Goal: Information Seeking & Learning: Learn about a topic

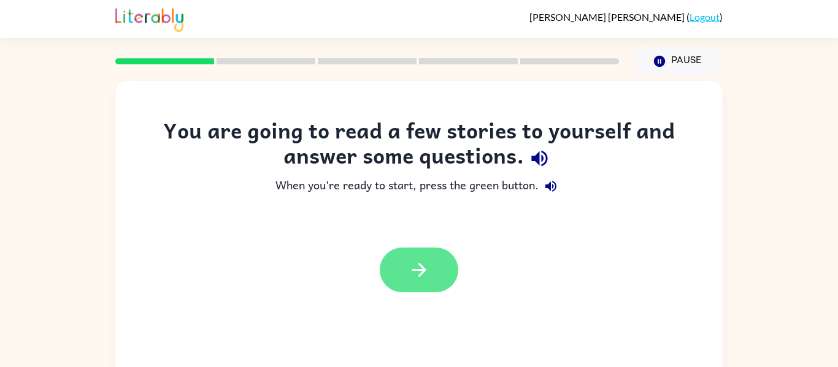
click at [395, 272] on button "button" at bounding box center [419, 270] width 78 height 45
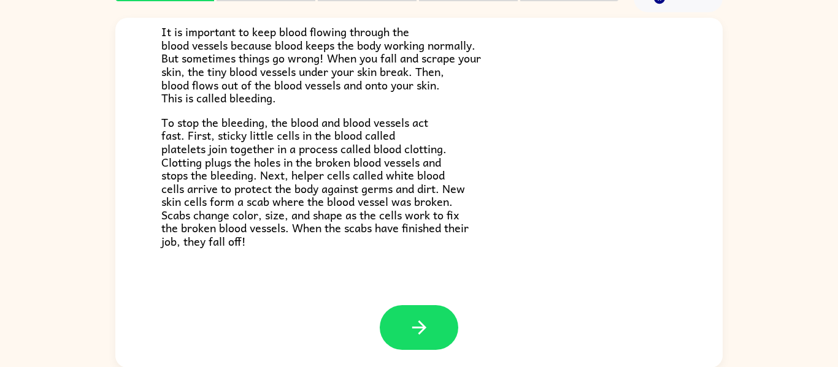
scroll to position [64, 0]
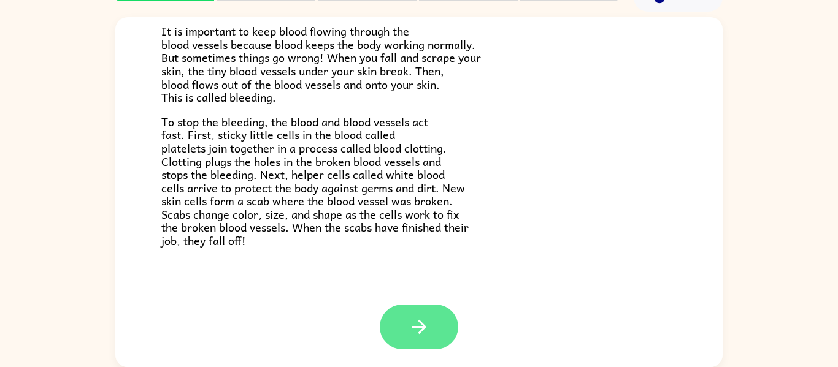
click at [403, 329] on button "button" at bounding box center [419, 327] width 78 height 45
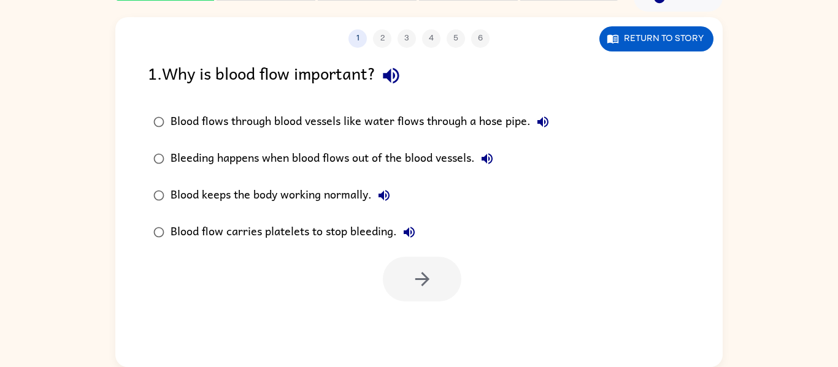
scroll to position [0, 0]
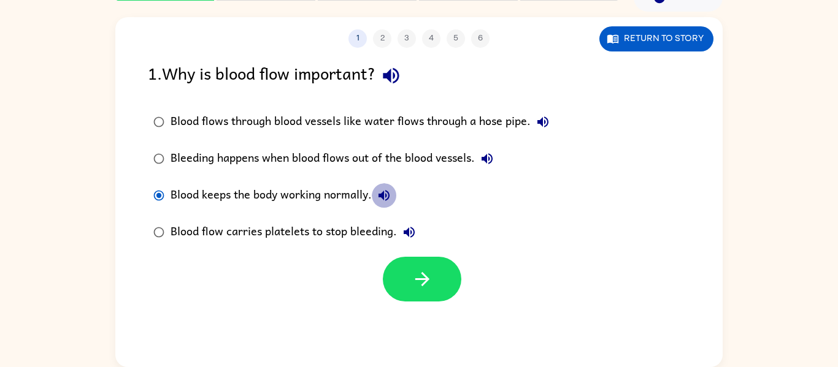
click at [388, 193] on icon "button" at bounding box center [383, 195] width 11 height 11
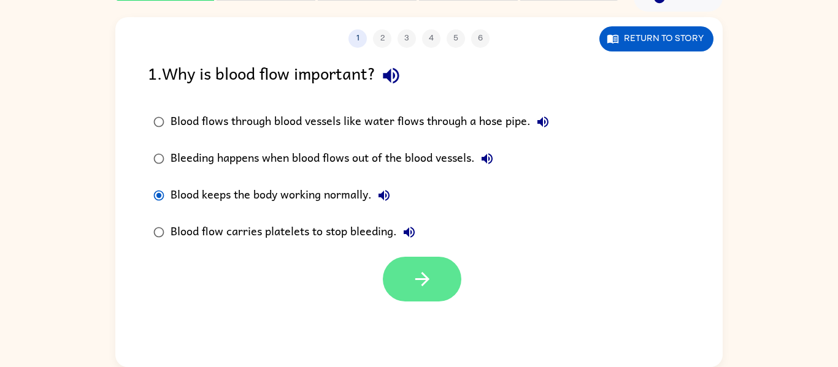
click at [421, 278] on icon "button" at bounding box center [421, 279] width 21 height 21
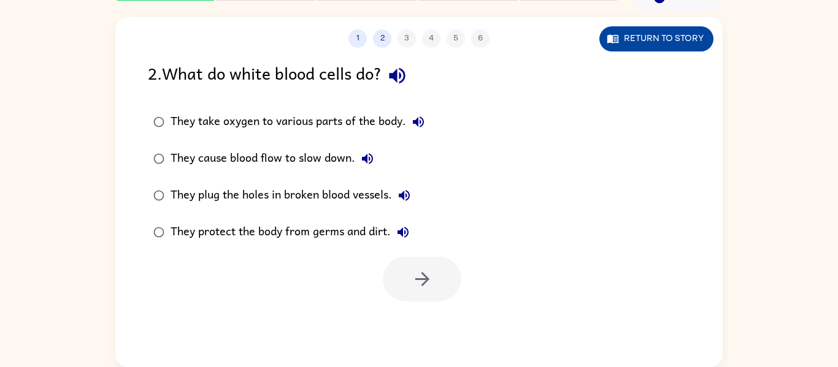
click at [633, 44] on button "Return to story" at bounding box center [656, 38] width 114 height 25
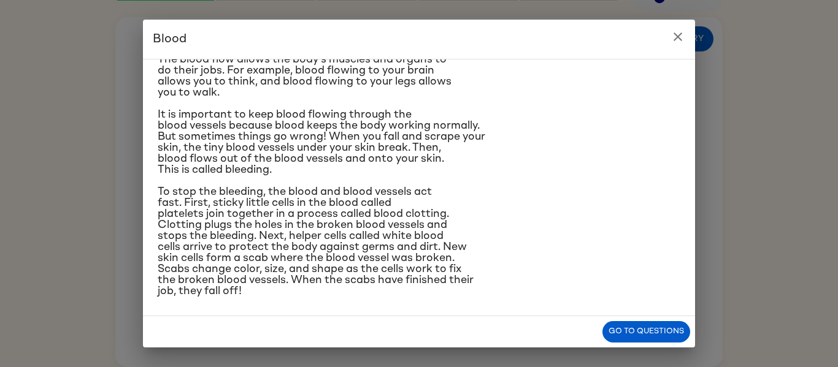
scroll to position [157, 0]
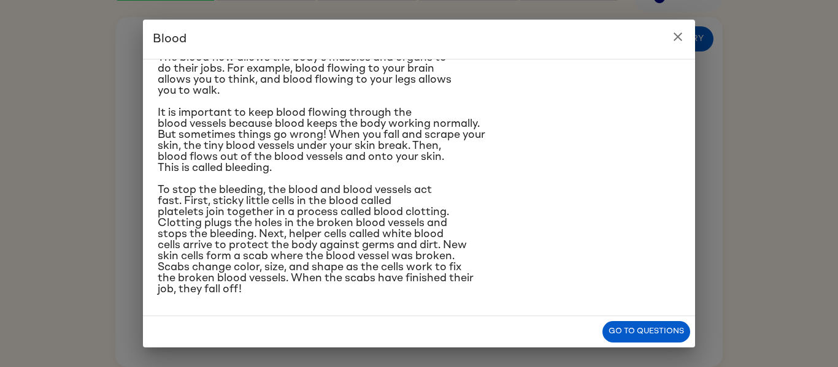
click at [679, 31] on icon "close" at bounding box center [677, 36] width 15 height 15
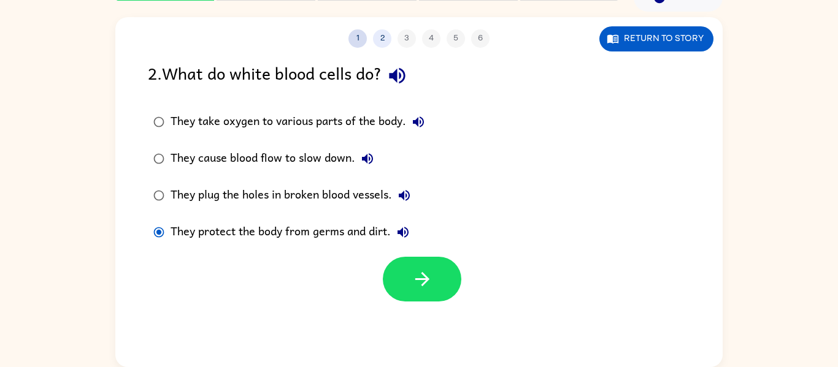
click at [358, 42] on button "1" at bounding box center [357, 38] width 18 height 18
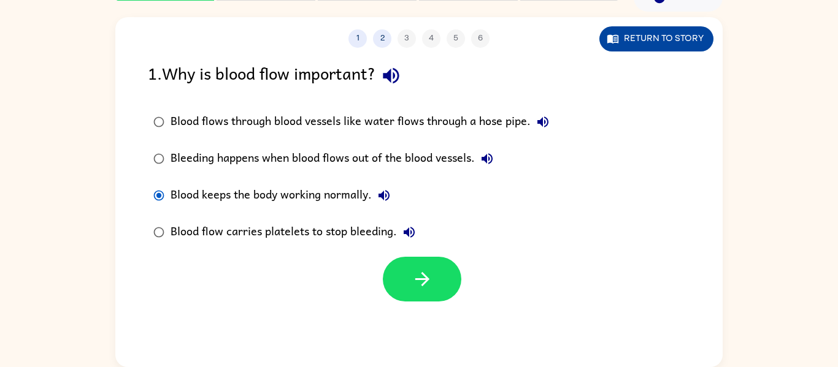
click at [620, 48] on button "Return to story" at bounding box center [656, 38] width 114 height 25
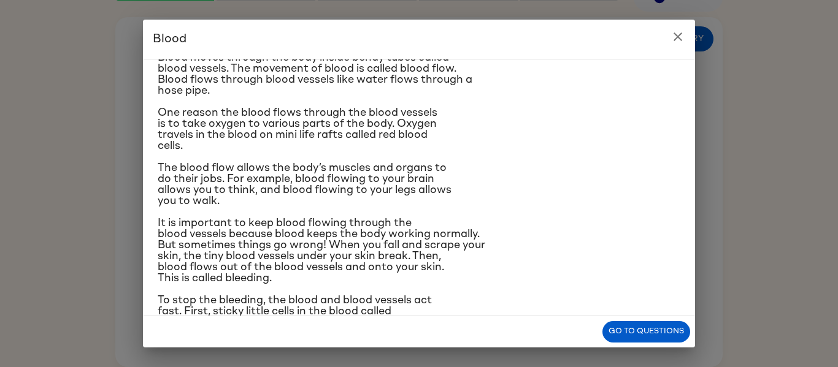
scroll to position [49, 0]
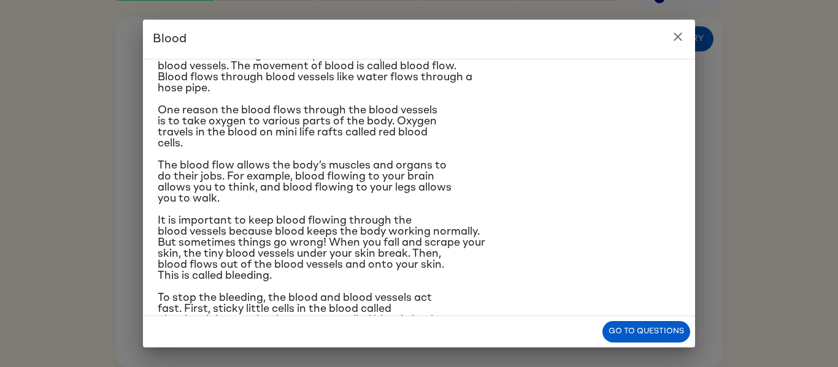
click at [678, 44] on icon "close" at bounding box center [677, 36] width 15 height 15
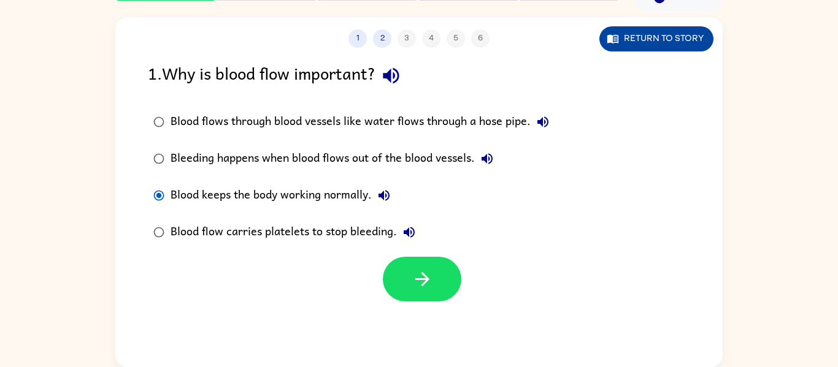
click at [633, 35] on button "Return to story" at bounding box center [656, 38] width 114 height 25
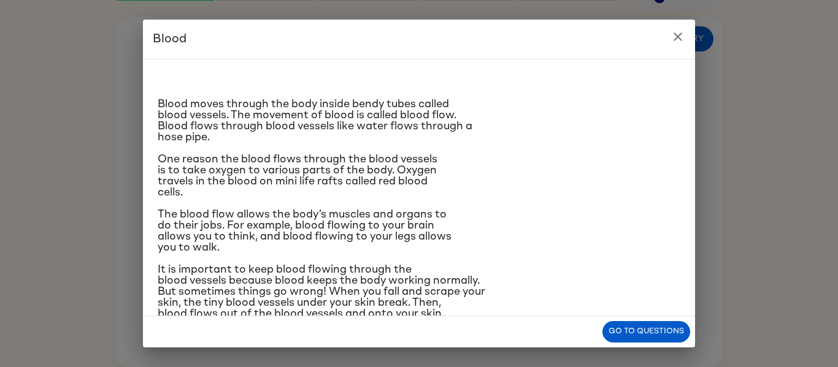
click at [669, 34] on button "close" at bounding box center [677, 37] width 25 height 25
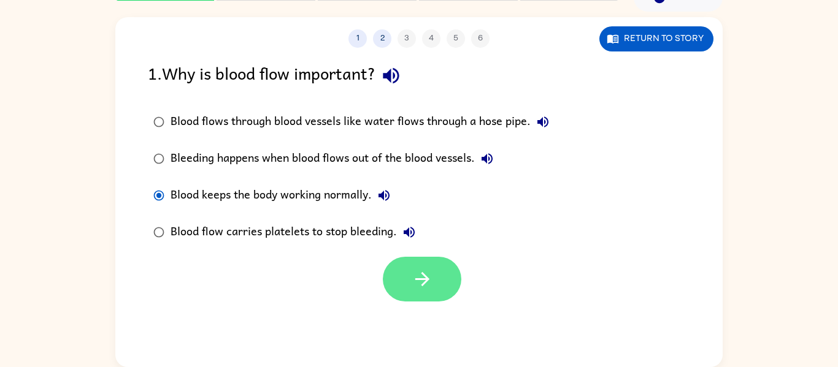
click at [415, 297] on button "button" at bounding box center [422, 279] width 78 height 45
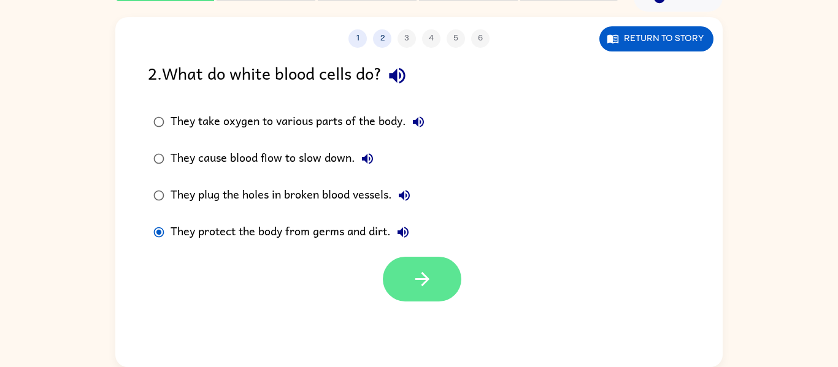
click at [448, 286] on button "button" at bounding box center [422, 279] width 78 height 45
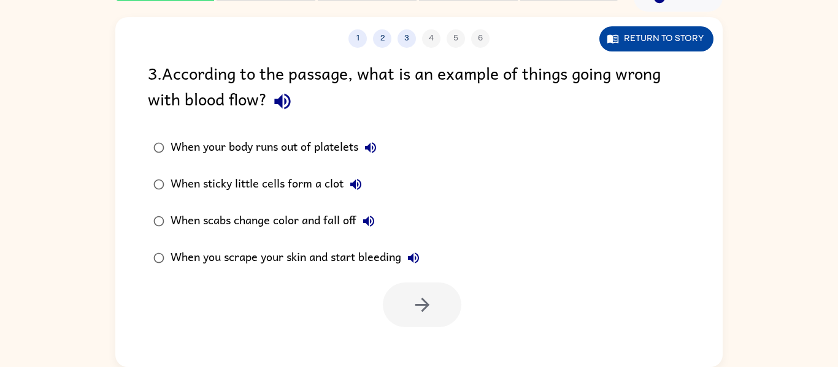
click at [661, 37] on button "Return to story" at bounding box center [656, 38] width 114 height 25
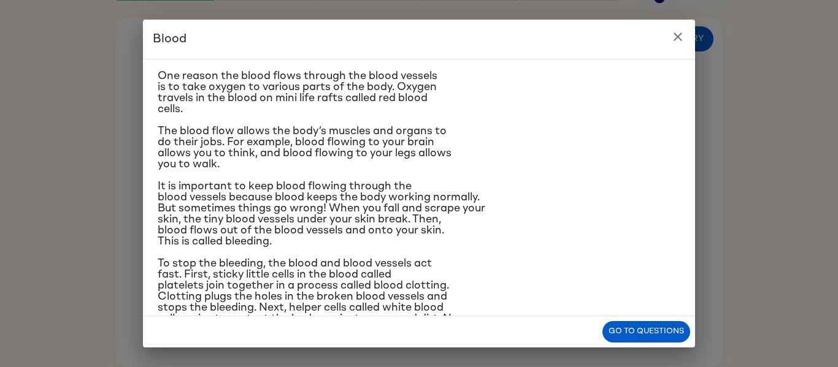
scroll to position [86, 0]
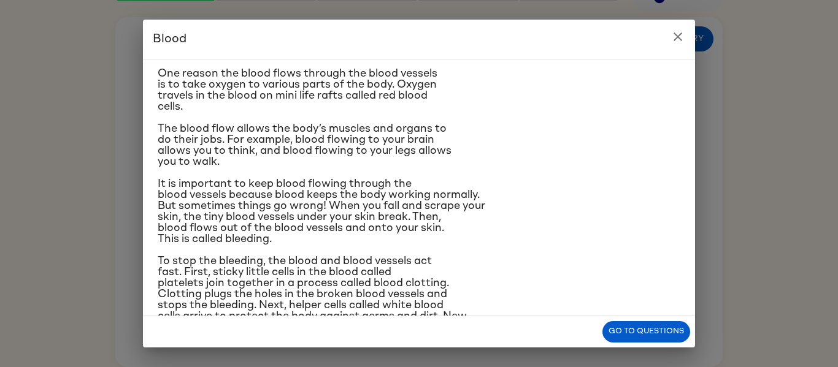
click at [677, 31] on icon "close" at bounding box center [677, 36] width 15 height 15
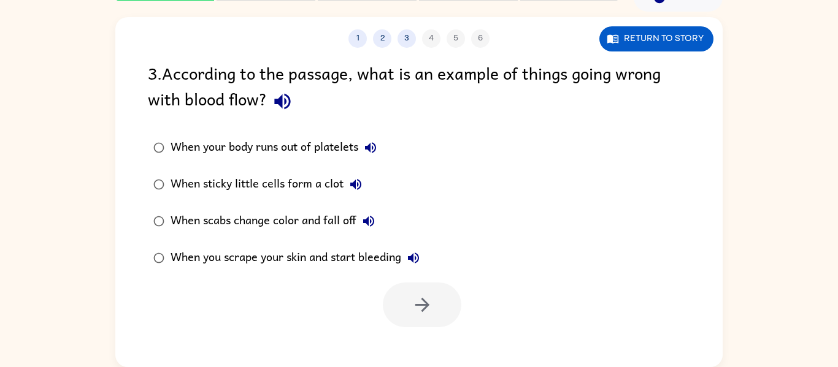
click at [172, 251] on div "When you scrape your skin and start bleeding" at bounding box center [297, 258] width 255 height 25
click at [427, 310] on icon "button" at bounding box center [421, 304] width 21 height 21
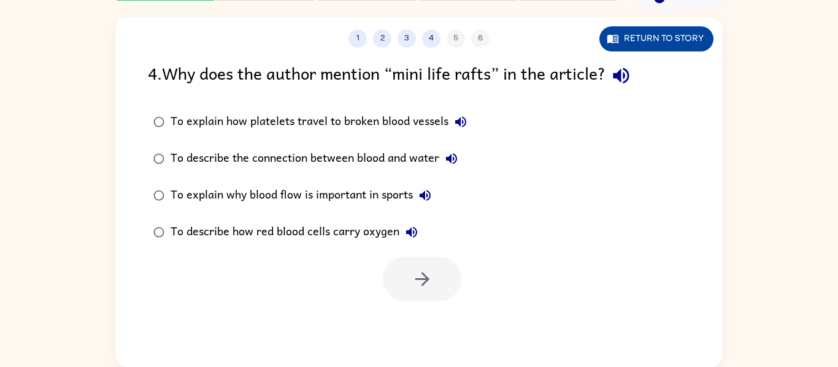
click at [657, 42] on button "Return to story" at bounding box center [656, 38] width 114 height 25
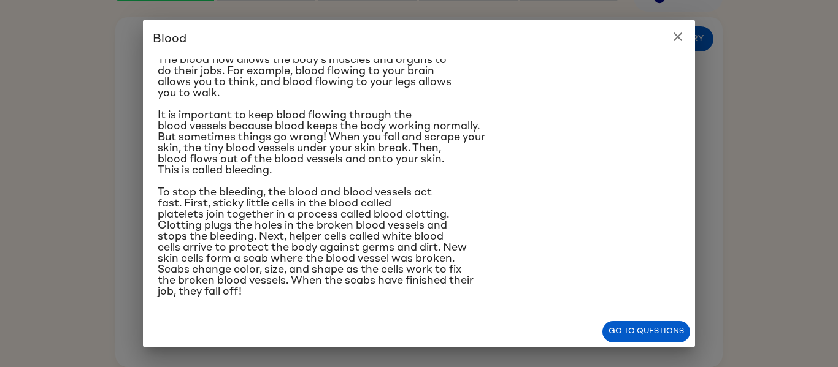
scroll to position [157, 0]
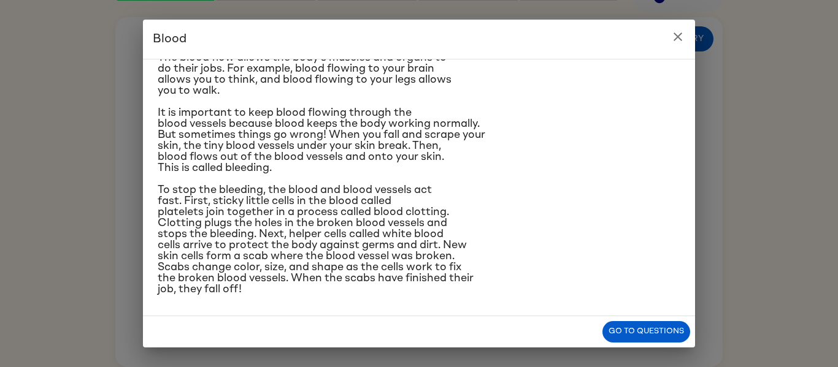
click at [676, 32] on icon "close" at bounding box center [677, 36] width 15 height 15
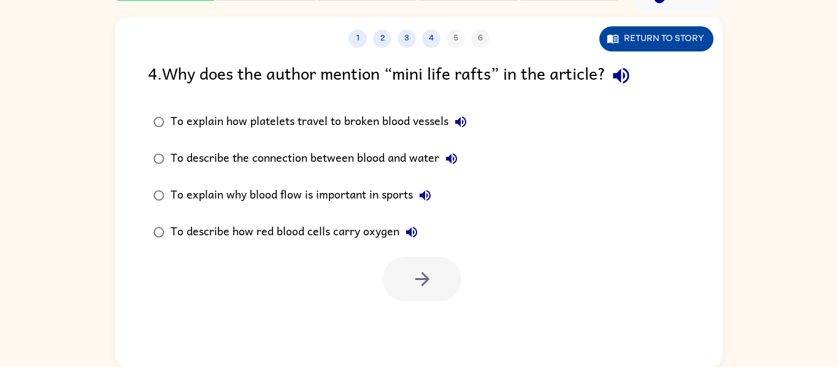
click at [643, 34] on button "Return to story" at bounding box center [656, 38] width 114 height 25
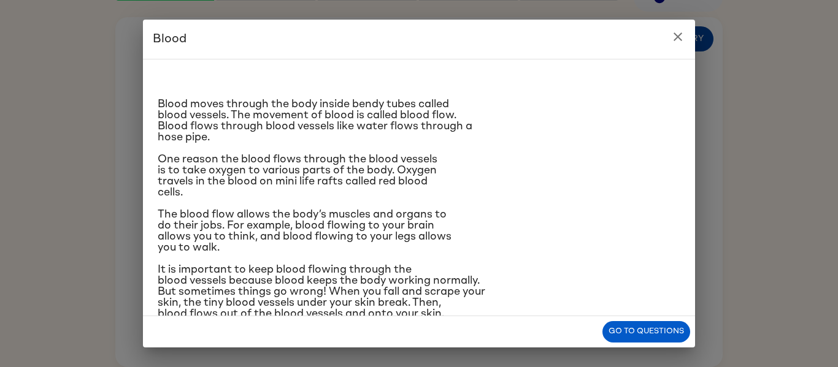
click at [643, 34] on h2 "Blood" at bounding box center [419, 39] width 552 height 39
click at [671, 39] on icon "close" at bounding box center [677, 36] width 15 height 15
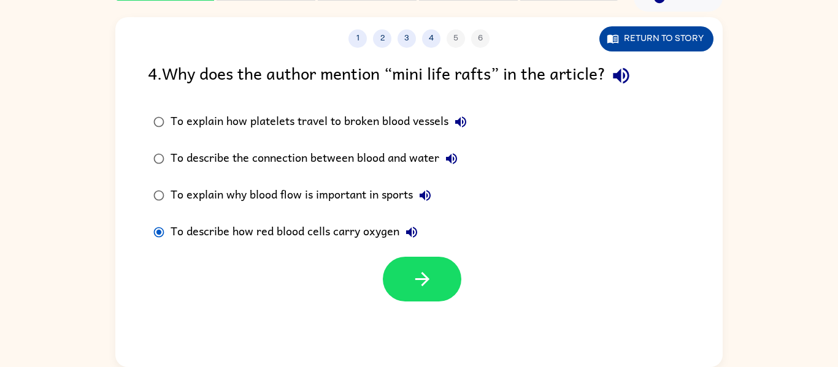
click at [659, 33] on button "Return to story" at bounding box center [656, 38] width 114 height 25
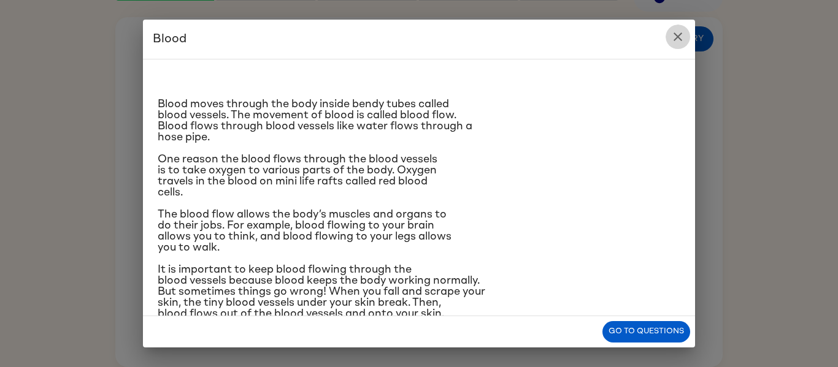
click at [686, 41] on button "close" at bounding box center [677, 37] width 25 height 25
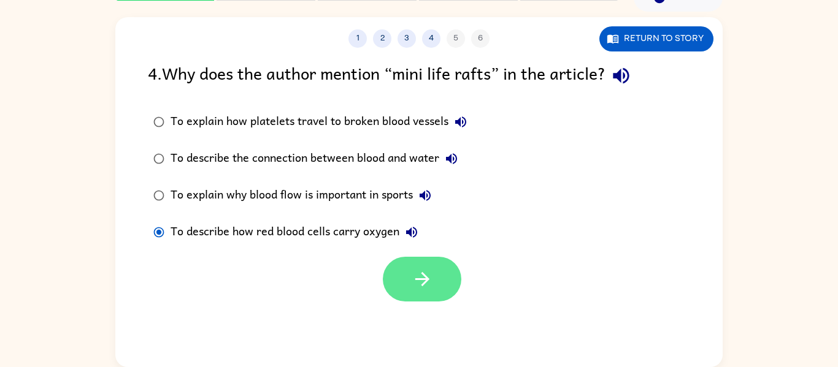
click at [411, 286] on icon "button" at bounding box center [421, 279] width 21 height 21
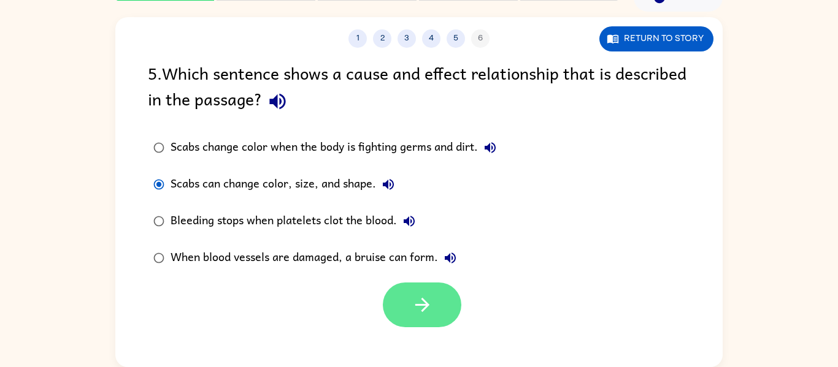
click at [444, 318] on button "button" at bounding box center [422, 305] width 78 height 45
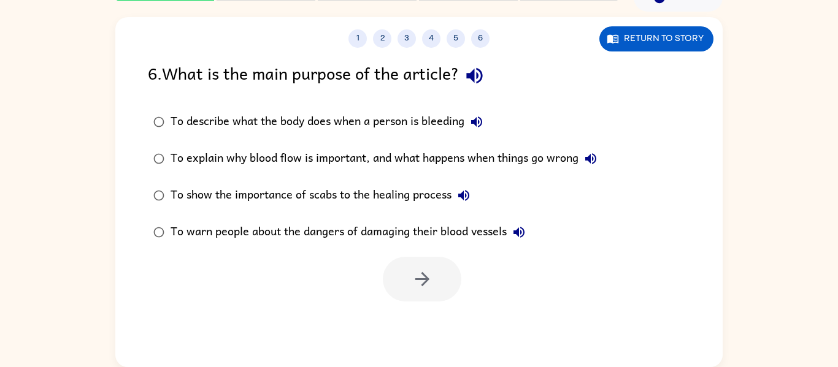
click at [185, 158] on div "To explain why blood flow is important, and what happens when things go wrong" at bounding box center [386, 159] width 432 height 25
click at [445, 288] on button "button" at bounding box center [422, 279] width 78 height 45
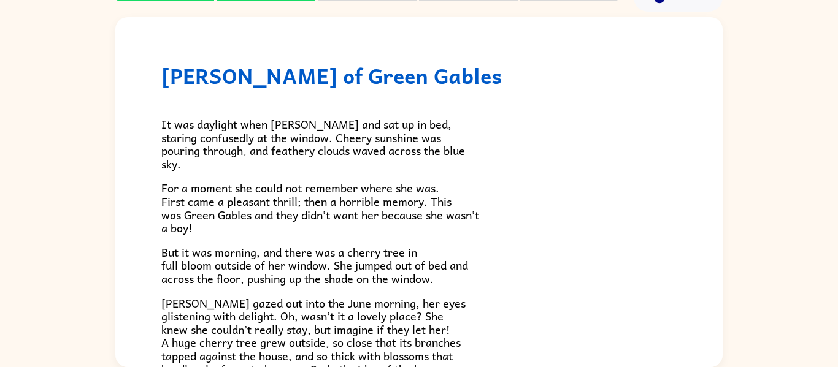
click at [445, 288] on div "It was daylight when Anne awoke and sat up in bed, staring confusedly at the wi…" at bounding box center [418, 316] width 515 height 456
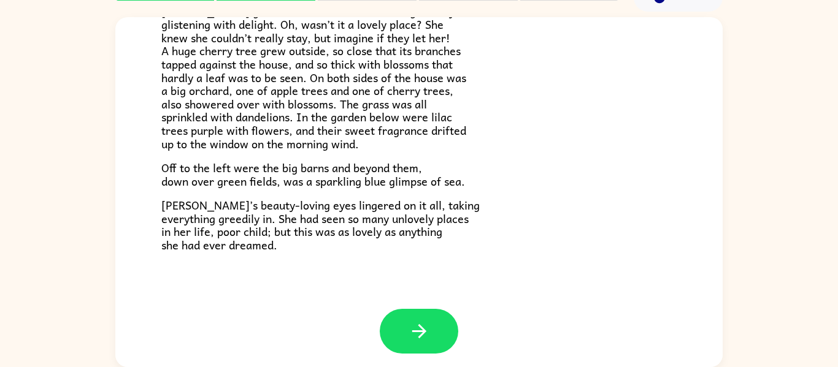
scroll to position [296, 0]
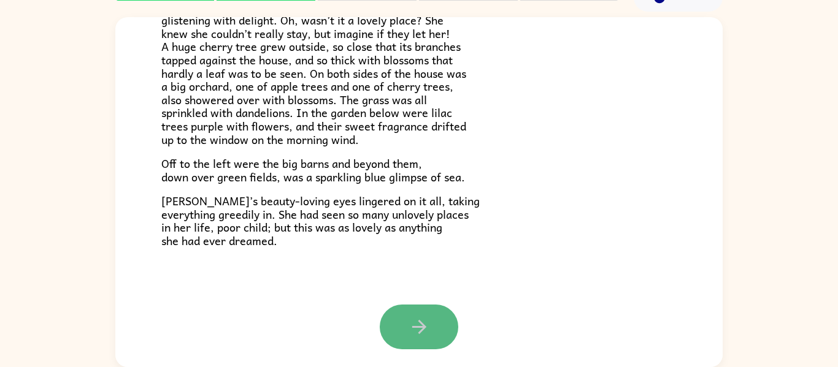
click at [429, 335] on icon "button" at bounding box center [418, 326] width 21 height 21
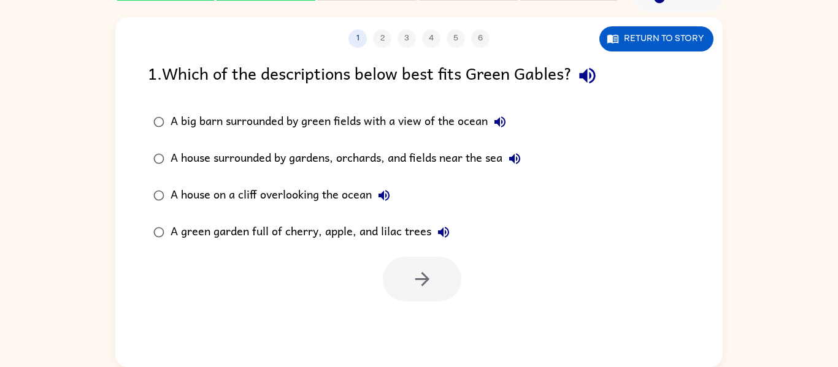
scroll to position [0, 0]
click at [681, 39] on button "Return to story" at bounding box center [656, 38] width 114 height 25
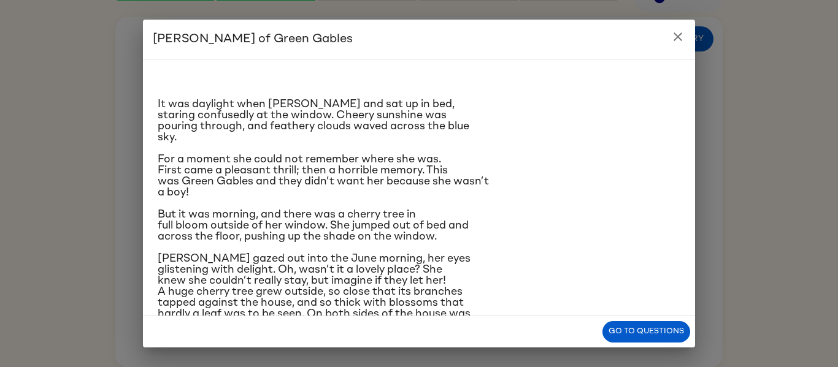
click at [680, 34] on icon "close" at bounding box center [677, 37] width 9 height 9
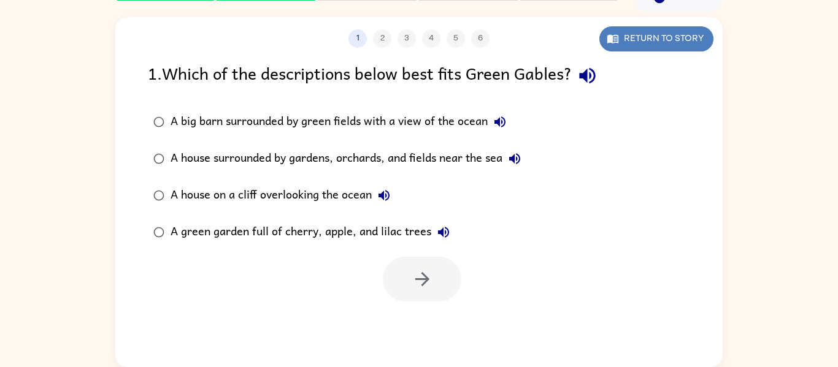
click at [690, 48] on button "Return to story" at bounding box center [656, 38] width 114 height 25
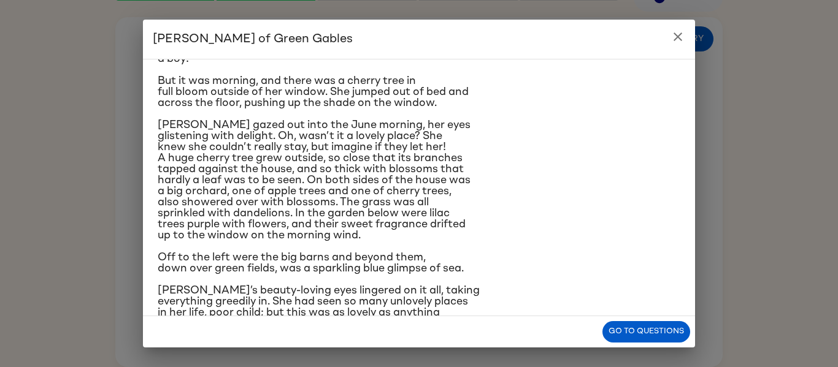
scroll to position [128, 0]
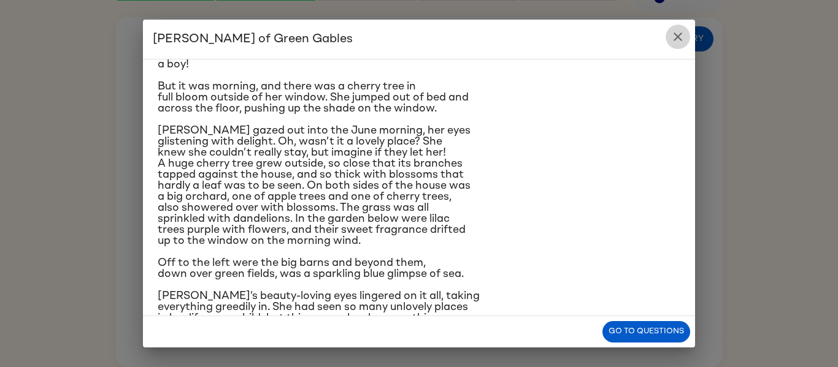
click at [676, 44] on icon "close" at bounding box center [677, 36] width 15 height 15
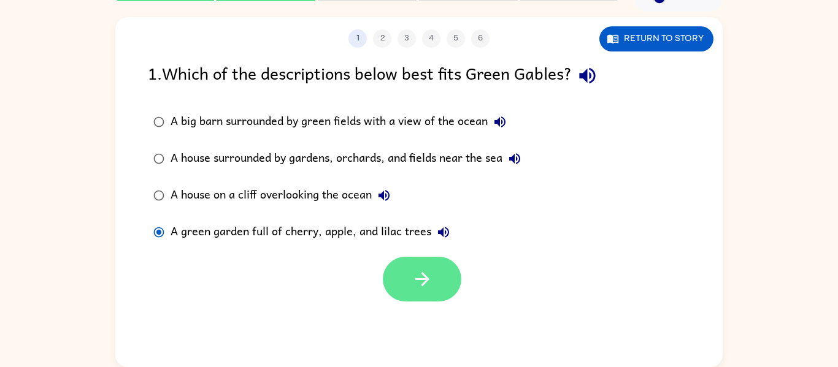
click at [426, 294] on button "button" at bounding box center [422, 279] width 78 height 45
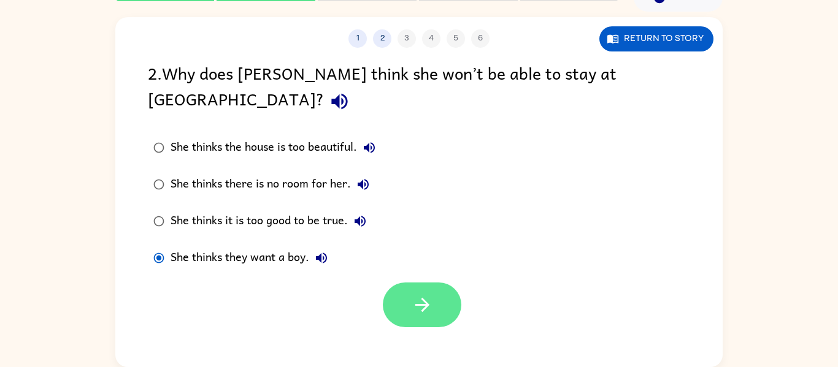
click at [424, 294] on icon "button" at bounding box center [421, 304] width 21 height 21
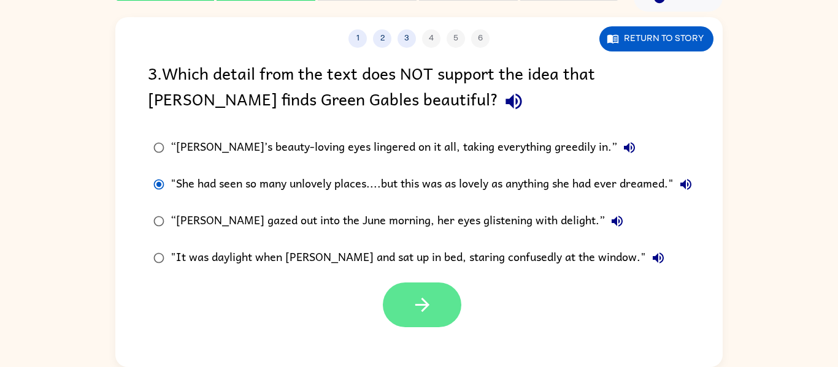
click at [436, 307] on button "button" at bounding box center [422, 305] width 78 height 45
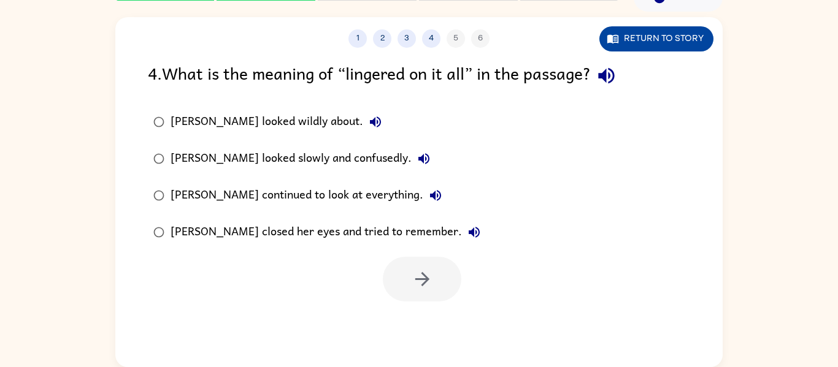
click at [651, 39] on button "Return to story" at bounding box center [656, 38] width 114 height 25
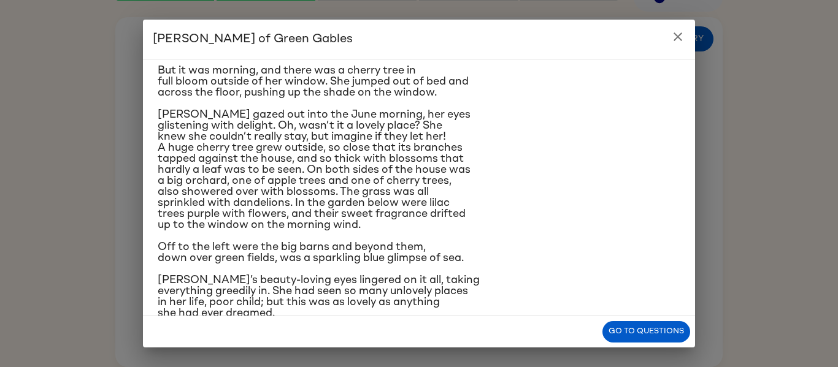
scroll to position [168, 0]
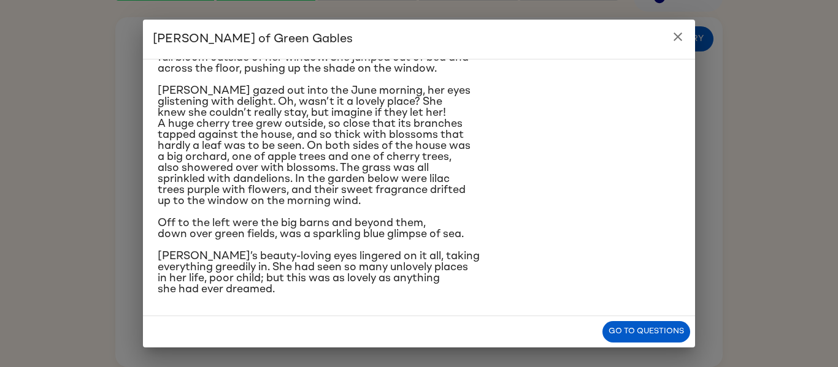
click at [678, 37] on icon "close" at bounding box center [677, 37] width 9 height 9
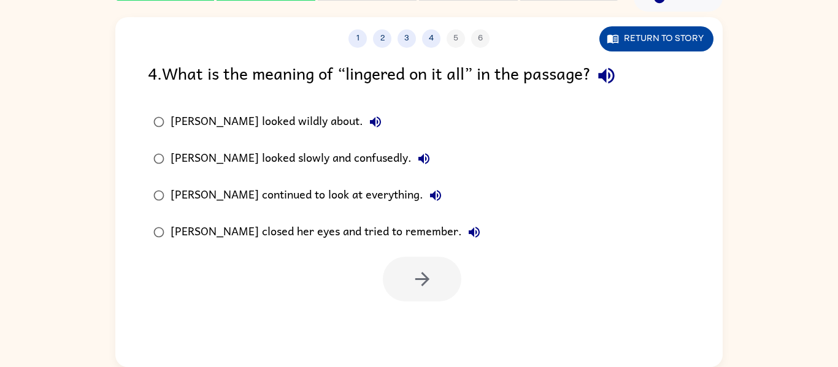
click at [675, 50] on button "Return to story" at bounding box center [656, 38] width 114 height 25
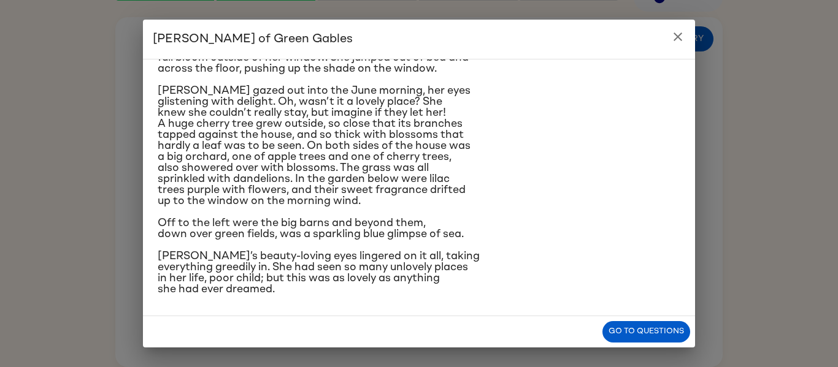
click at [676, 37] on icon "close" at bounding box center [677, 37] width 9 height 9
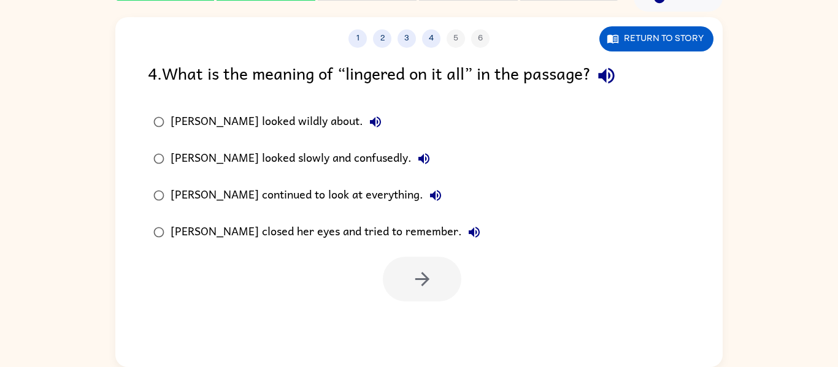
click at [175, 194] on div "Anne continued to look at everything." at bounding box center [308, 195] width 277 height 25
click at [421, 277] on icon "button" at bounding box center [421, 279] width 21 height 21
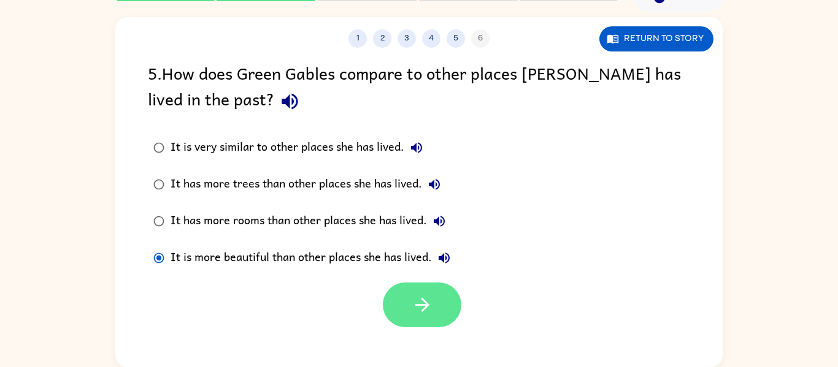
click at [426, 306] on icon "button" at bounding box center [422, 305] width 14 height 14
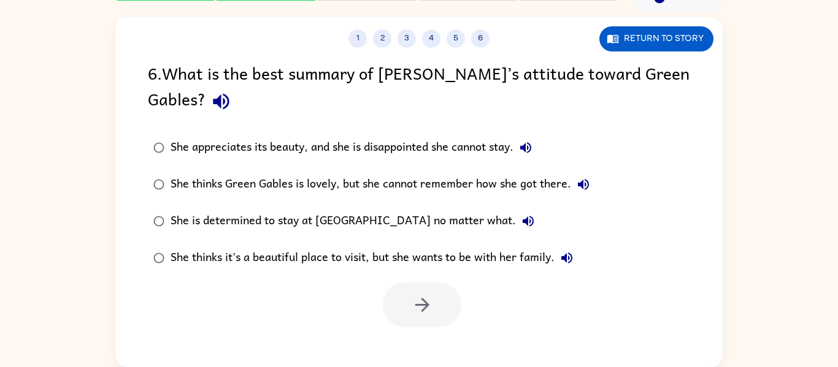
click at [172, 186] on div "She thinks Green Gables is lovely, but she cannot remember how she got there." at bounding box center [382, 184] width 425 height 25
click at [432, 285] on button "button" at bounding box center [422, 305] width 78 height 45
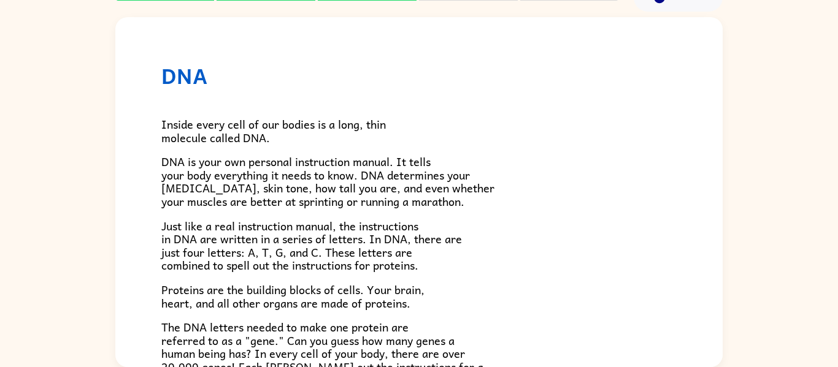
click at [432, 285] on p "Proteins are the building blocks of cells. Your brain, heart, and all other org…" at bounding box center [418, 296] width 515 height 26
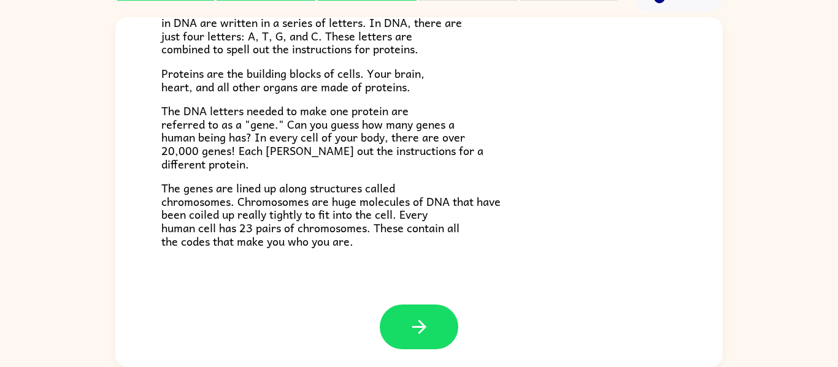
scroll to position [217, 0]
click at [417, 340] on button "button" at bounding box center [419, 326] width 78 height 45
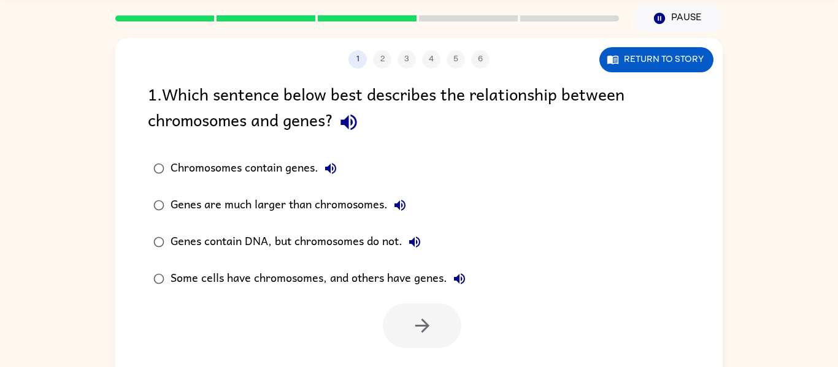
scroll to position [64, 0]
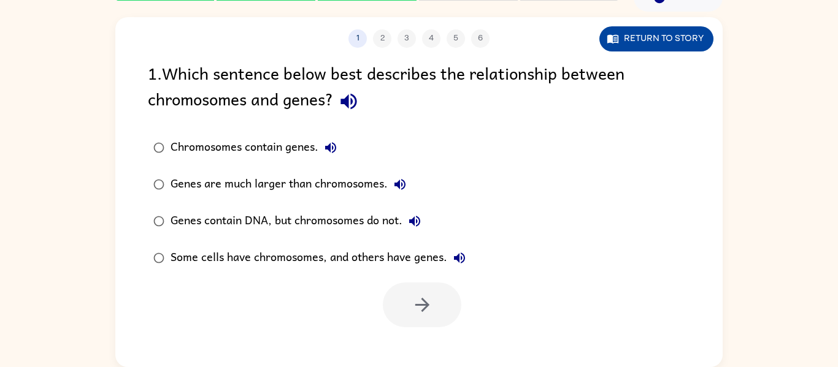
click at [628, 30] on button "Return to story" at bounding box center [656, 38] width 114 height 25
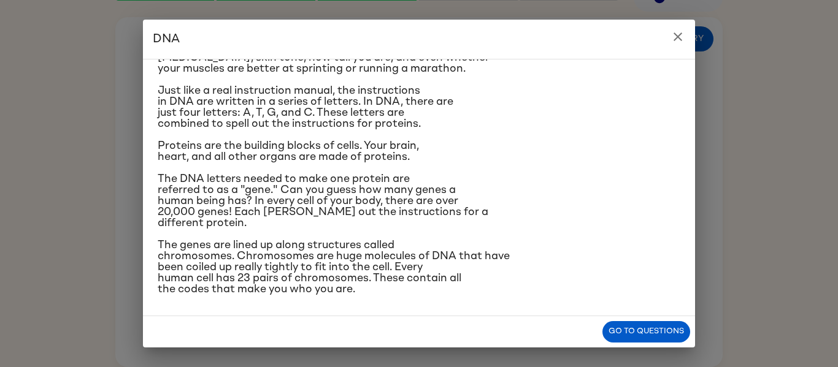
scroll to position [101, 0]
click at [676, 37] on icon "close" at bounding box center [677, 36] width 15 height 15
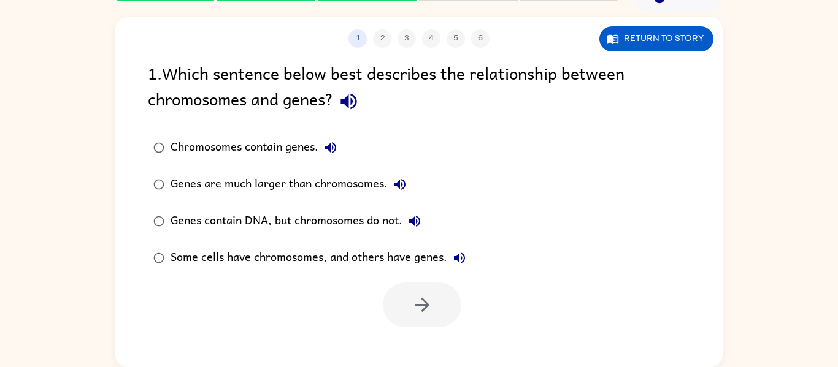
click at [216, 251] on div "Some cells have chromosomes, and others have genes." at bounding box center [320, 258] width 301 height 25
click at [418, 308] on icon "button" at bounding box center [421, 304] width 21 height 21
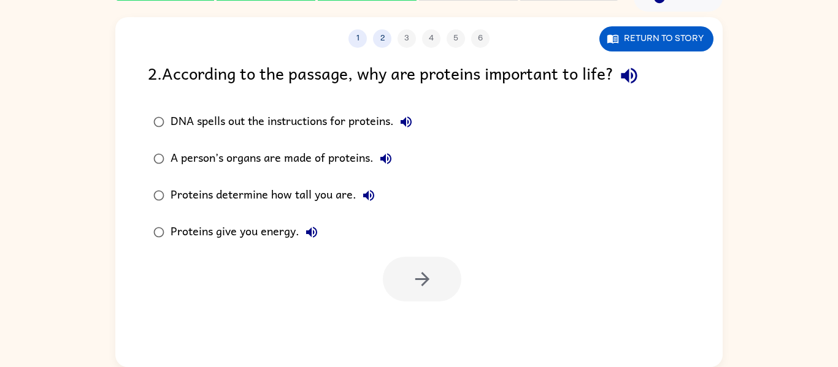
click at [418, 308] on div "1 2 3 4 5 6 Return to story 2 . According to the passage, why are proteins impo…" at bounding box center [418, 192] width 607 height 350
click at [421, 277] on icon "button" at bounding box center [421, 279] width 21 height 21
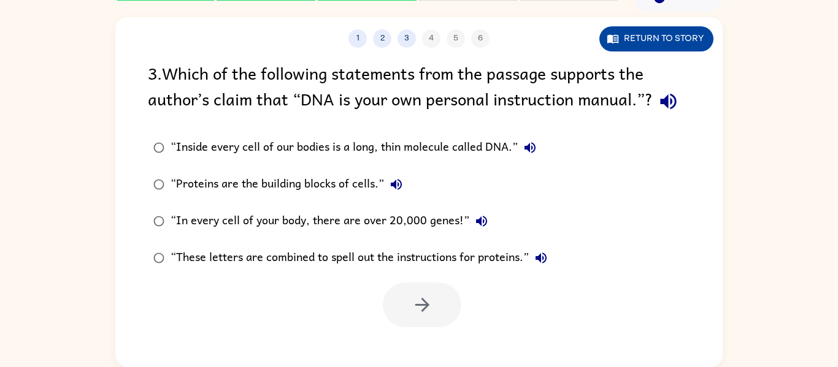
click at [643, 44] on button "Return to story" at bounding box center [656, 38] width 114 height 25
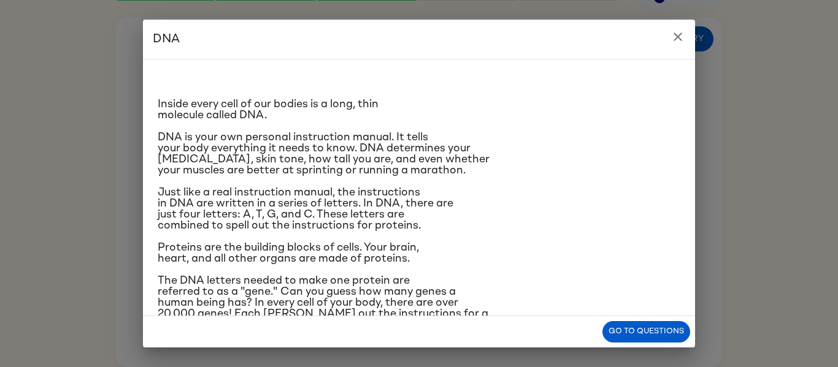
click at [683, 42] on icon "close" at bounding box center [677, 36] width 15 height 15
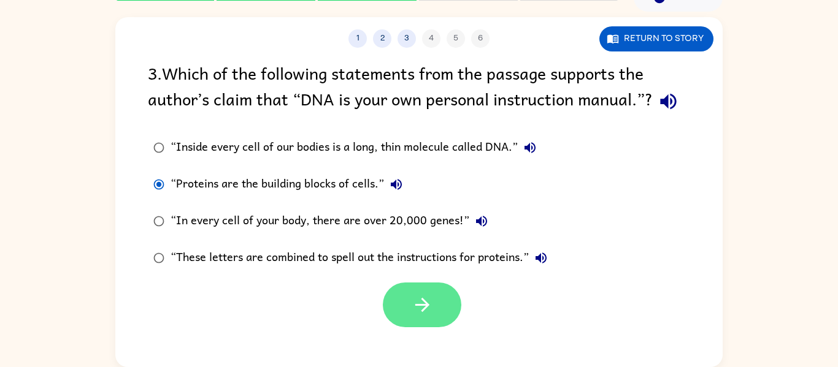
click at [399, 302] on button "button" at bounding box center [422, 305] width 78 height 45
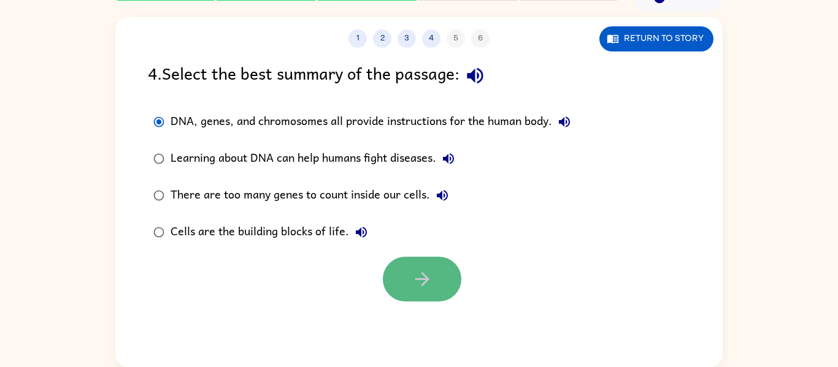
click at [423, 291] on button "button" at bounding box center [422, 279] width 78 height 45
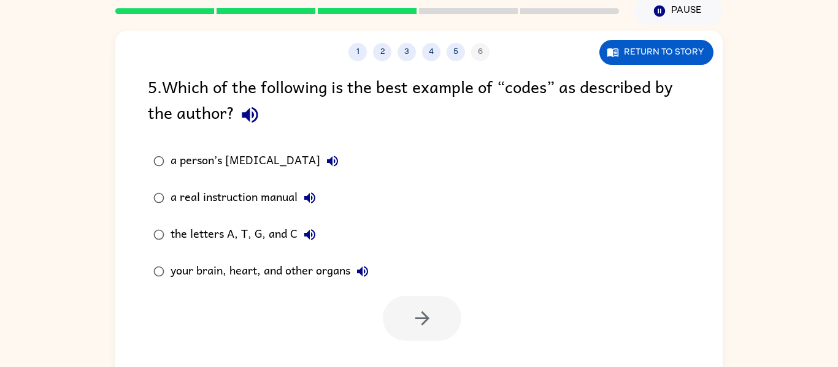
scroll to position [64, 0]
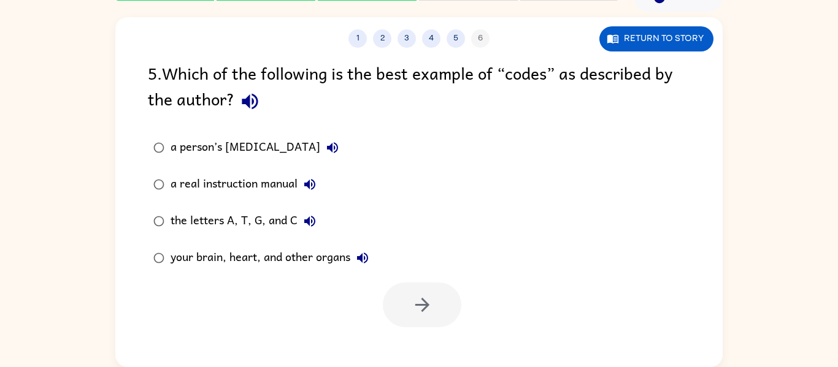
click at [170, 223] on div "the letters A, T, G, and C" at bounding box center [245, 221] width 151 height 25
click at [423, 315] on icon "button" at bounding box center [421, 304] width 21 height 21
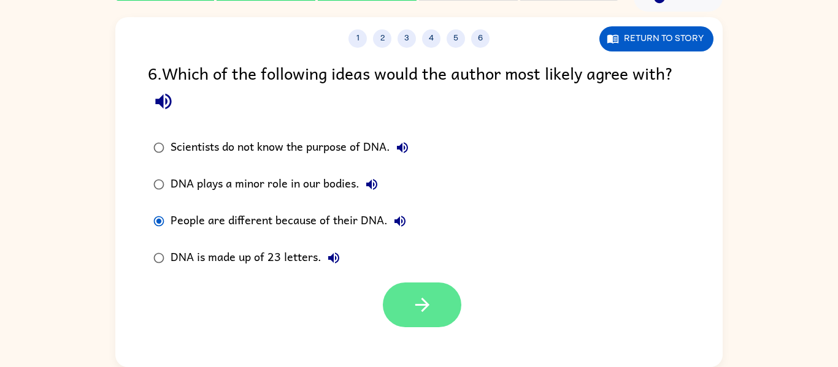
click at [407, 319] on button "button" at bounding box center [422, 305] width 78 height 45
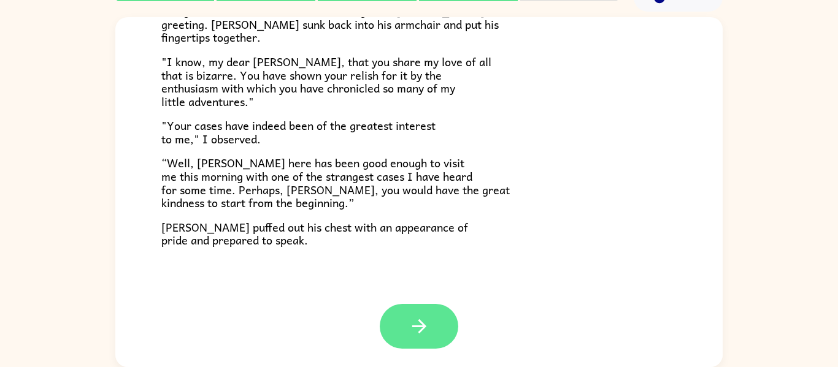
click at [431, 329] on button "button" at bounding box center [419, 326] width 78 height 45
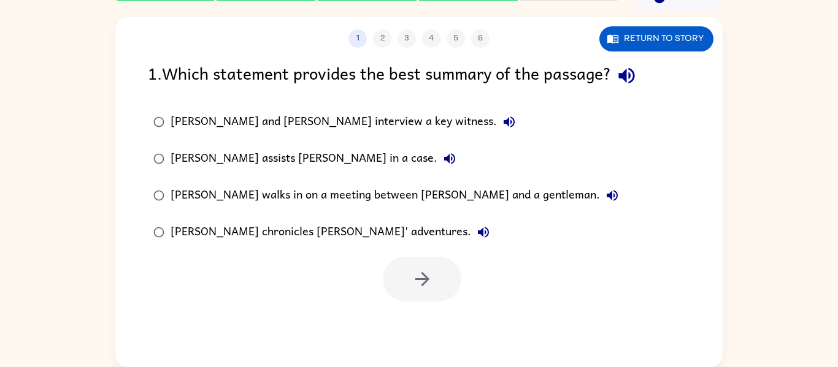
scroll to position [0, 0]
click at [421, 286] on icon "button" at bounding box center [421, 279] width 21 height 21
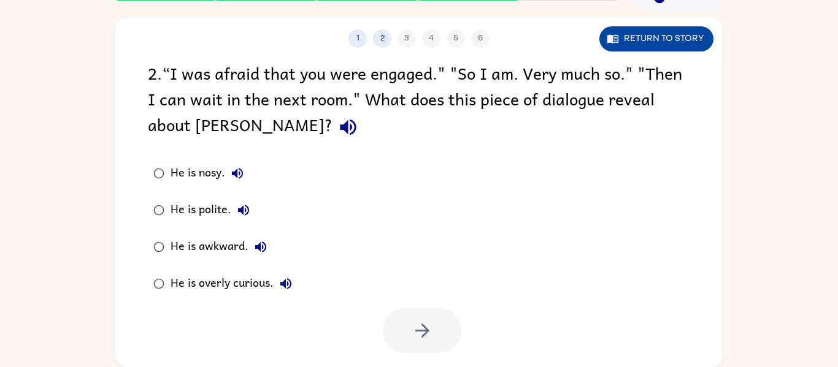
click at [627, 49] on button "Return to story" at bounding box center [656, 38] width 114 height 25
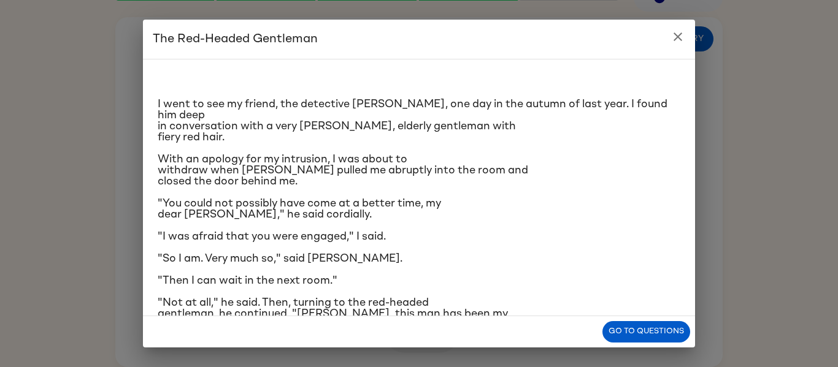
click at [676, 41] on icon "close" at bounding box center [677, 36] width 15 height 15
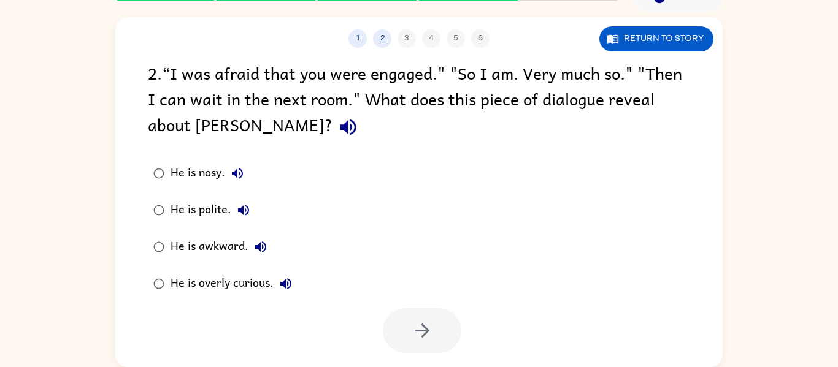
click at [173, 213] on div "He is polite." at bounding box center [212, 210] width 85 height 25
click at [433, 329] on button "button" at bounding box center [422, 330] width 78 height 45
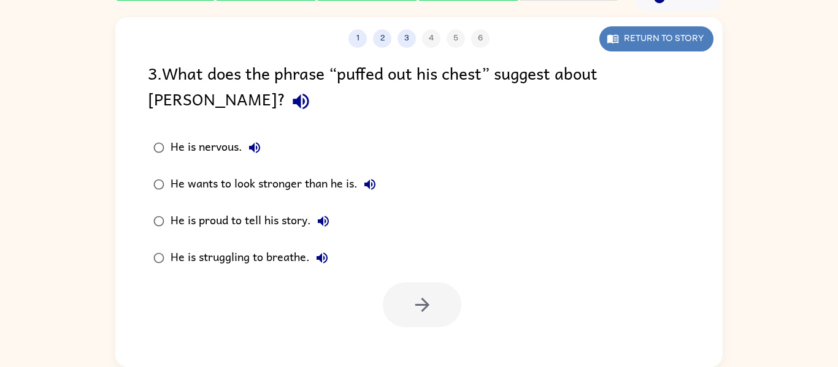
click at [692, 43] on button "Return to story" at bounding box center [656, 38] width 114 height 25
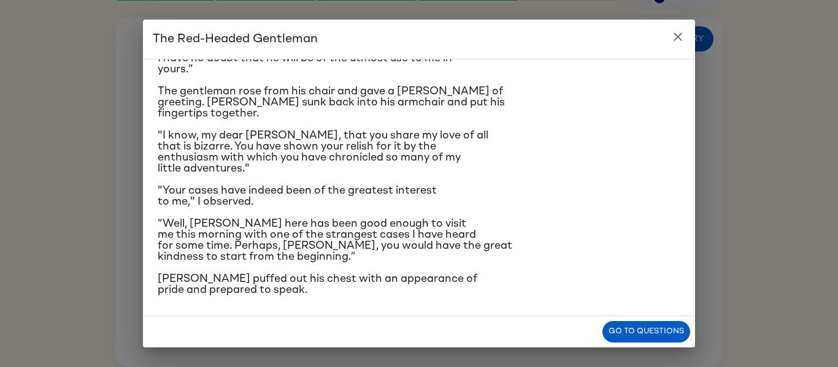
scroll to position [278, 0]
click at [679, 30] on icon "close" at bounding box center [677, 36] width 15 height 15
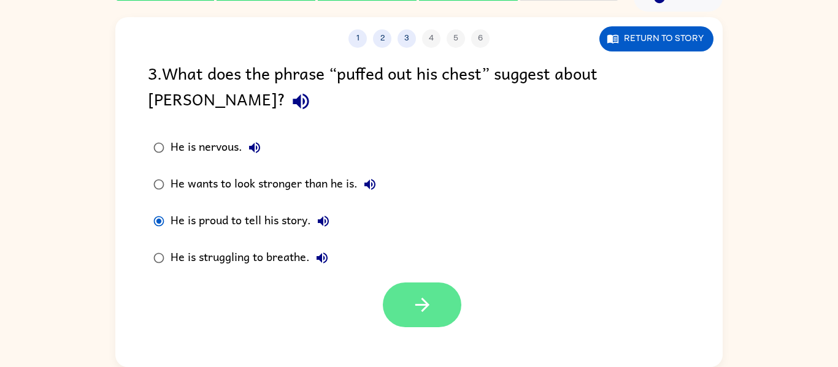
click at [437, 313] on button "button" at bounding box center [422, 305] width 78 height 45
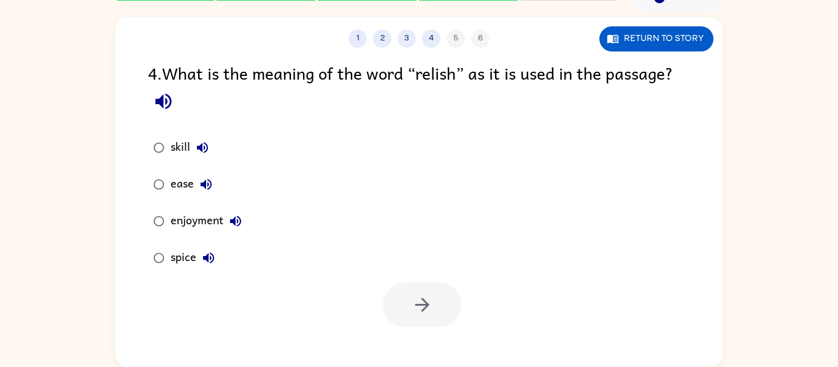
click at [641, 22] on div "1 2 3 4 5 6 Return to story" at bounding box center [418, 32] width 607 height 31
click at [635, 34] on button "Return to story" at bounding box center [656, 38] width 114 height 25
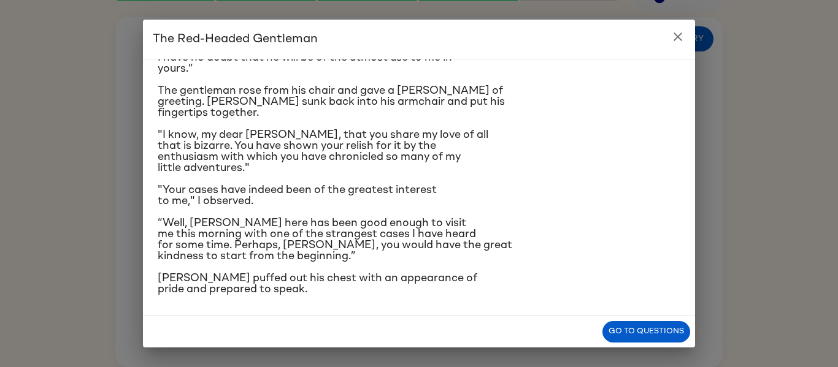
click at [671, 37] on icon "close" at bounding box center [677, 36] width 15 height 15
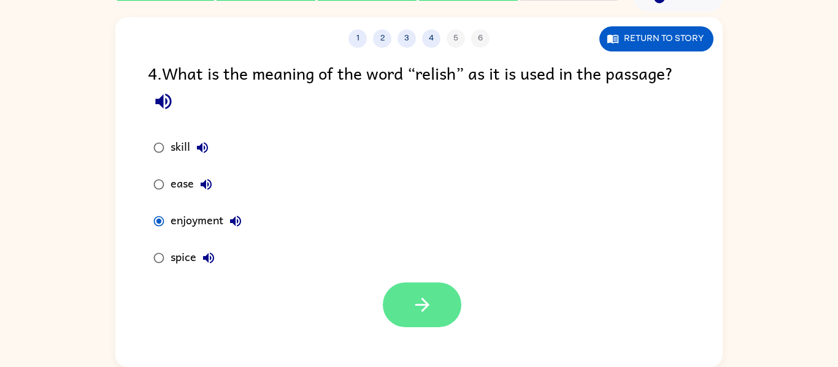
click at [440, 312] on button "button" at bounding box center [422, 305] width 78 height 45
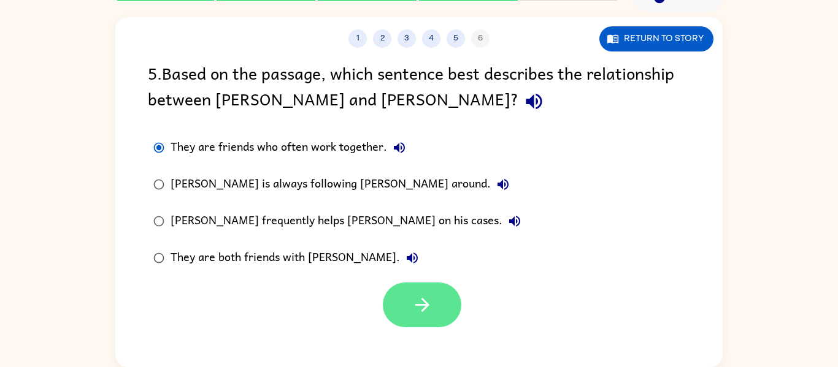
click at [413, 317] on button "button" at bounding box center [422, 305] width 78 height 45
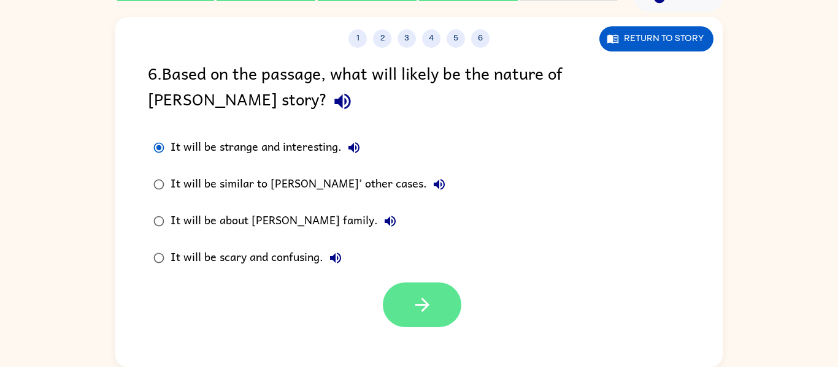
click at [419, 298] on icon "button" at bounding box center [421, 304] width 21 height 21
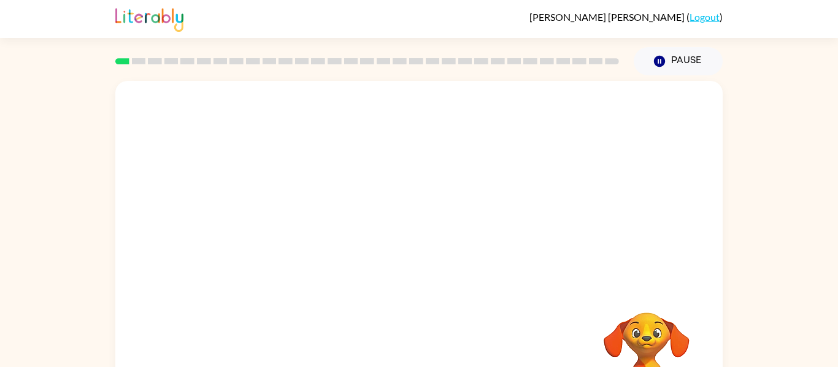
scroll to position [64, 0]
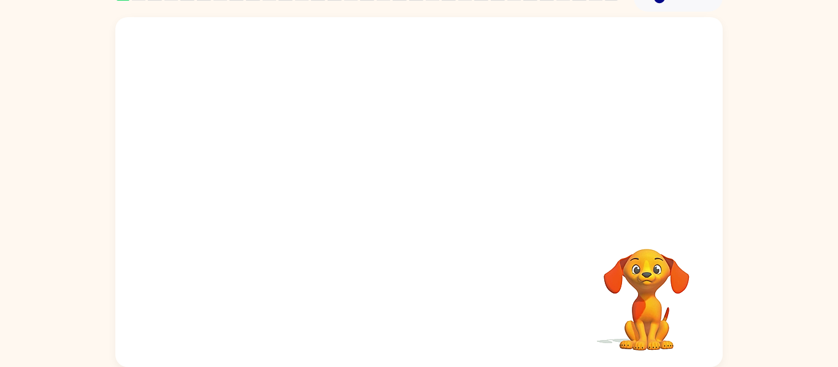
click at [277, 168] on video "Your browser must support playing .mp4 files to use Literably. Please try using…" at bounding box center [418, 120] width 607 height 206
click at [276, 165] on video "Your browser must support playing .mp4 files to use Literably. Please try using…" at bounding box center [418, 120] width 607 height 206
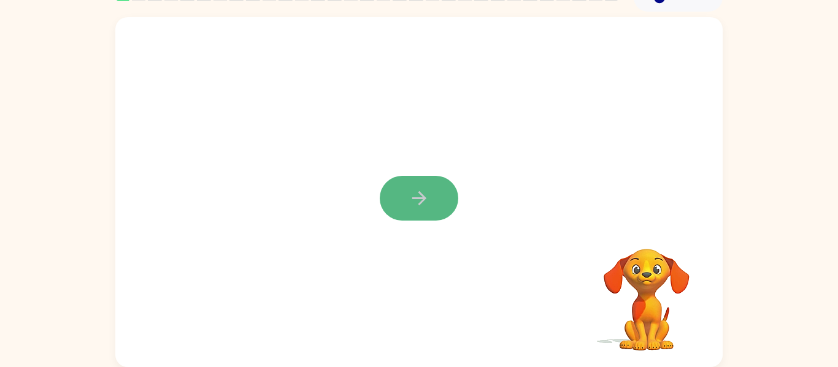
click at [411, 209] on button "button" at bounding box center [419, 198] width 78 height 45
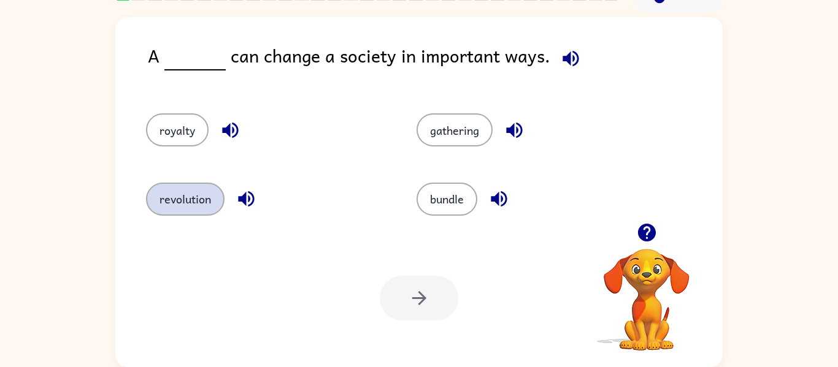
click at [166, 190] on button "revolution" at bounding box center [185, 199] width 78 height 33
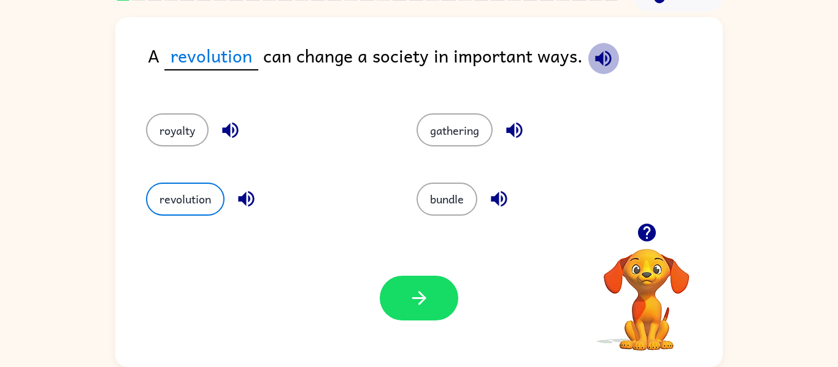
click at [596, 56] on icon "button" at bounding box center [603, 58] width 16 height 16
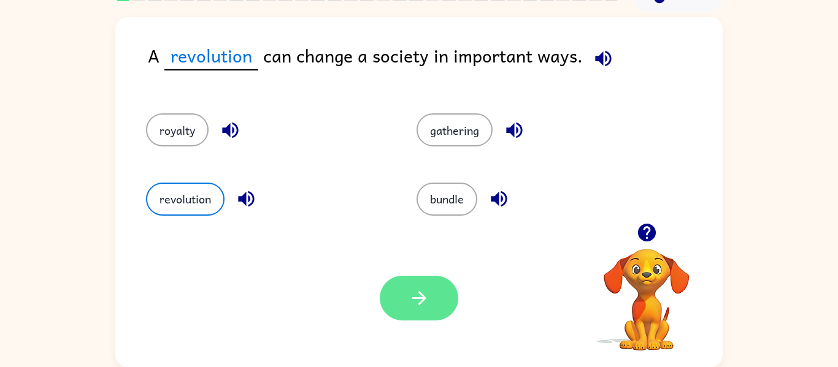
click at [429, 294] on icon "button" at bounding box center [418, 298] width 21 height 21
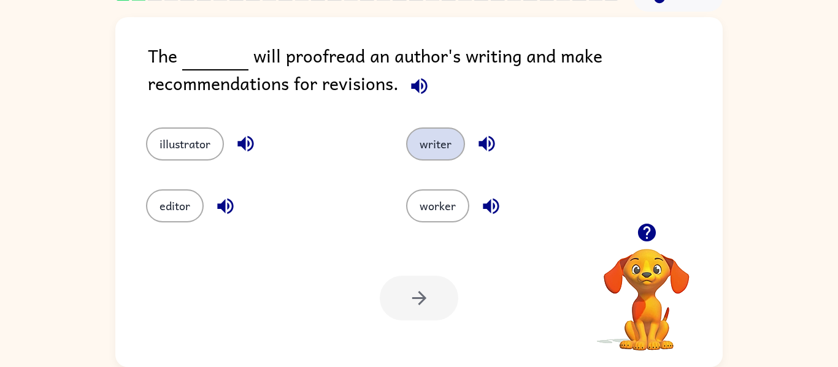
click at [447, 150] on button "writer" at bounding box center [435, 144] width 59 height 33
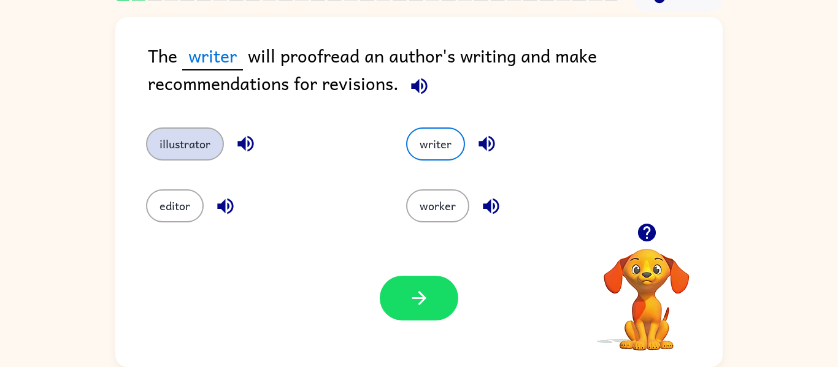
click at [183, 151] on button "illustrator" at bounding box center [185, 144] width 78 height 33
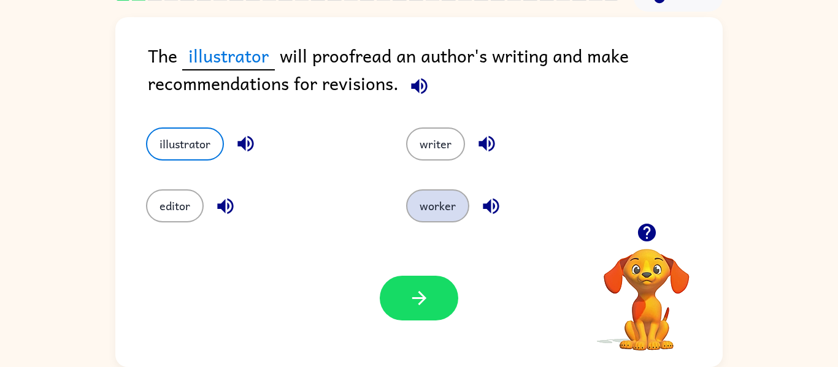
click at [445, 191] on button "worker" at bounding box center [437, 205] width 63 height 33
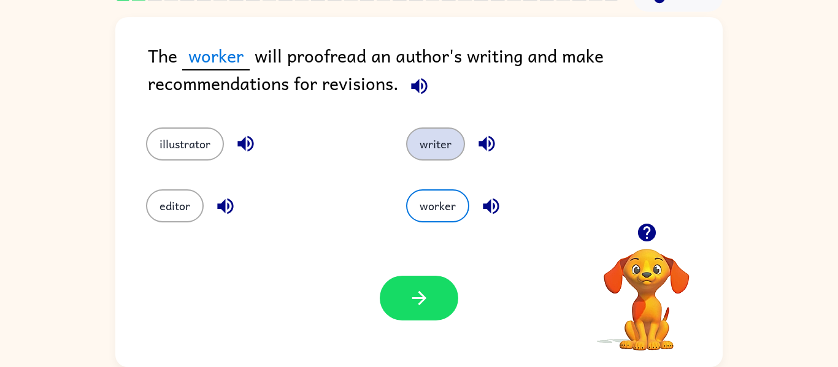
click at [451, 137] on button "writer" at bounding box center [435, 144] width 59 height 33
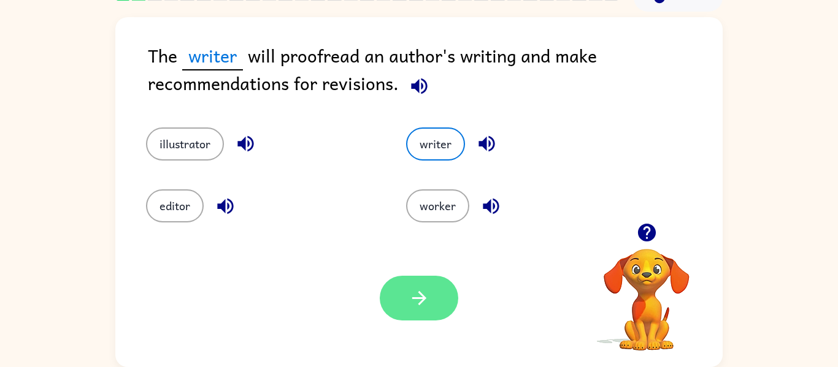
click at [439, 282] on button "button" at bounding box center [419, 298] width 78 height 45
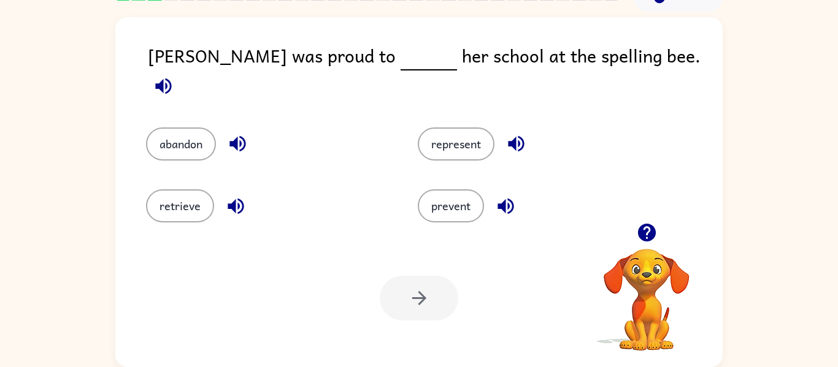
scroll to position [0, 0]
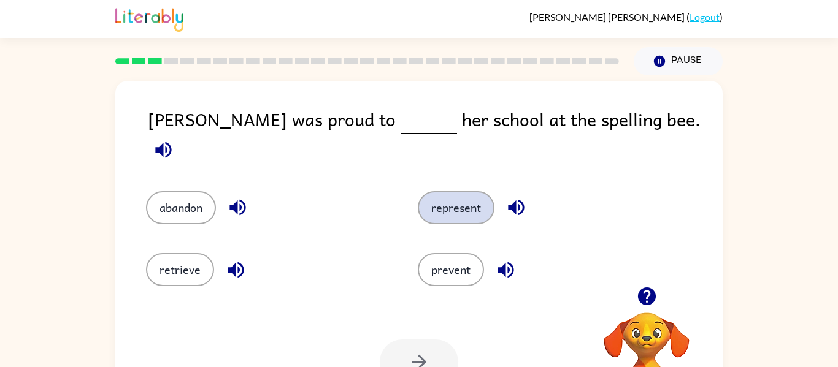
click at [463, 200] on button "represent" at bounding box center [456, 207] width 77 height 33
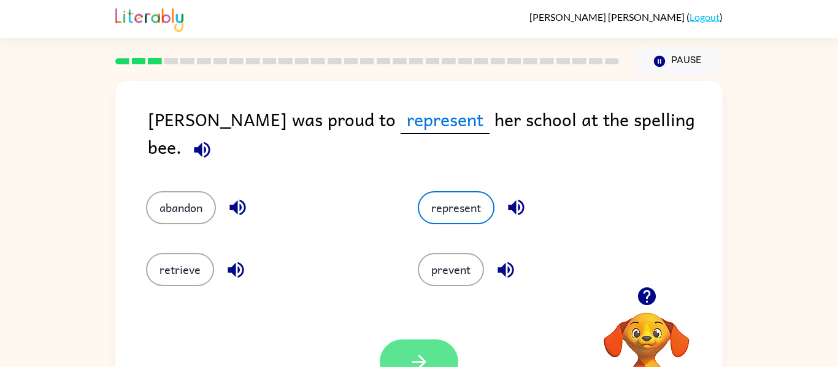
click at [445, 352] on button "button" at bounding box center [419, 362] width 78 height 45
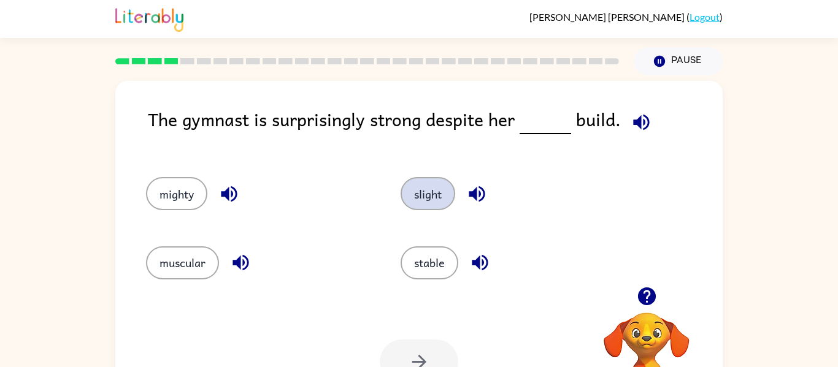
click at [429, 204] on button "slight" at bounding box center [427, 193] width 55 height 33
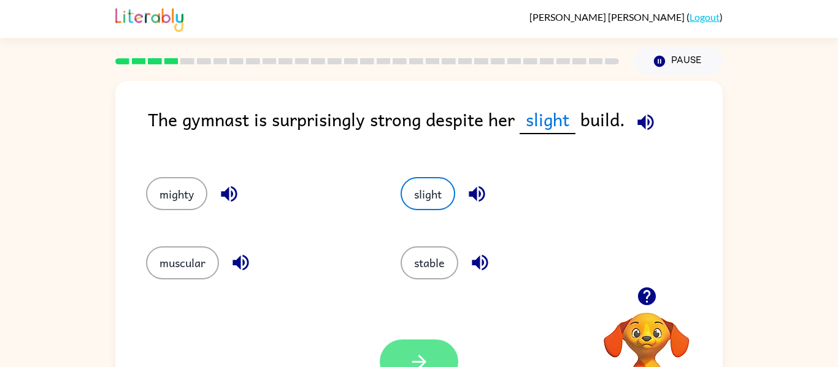
click at [430, 343] on button "button" at bounding box center [419, 362] width 78 height 45
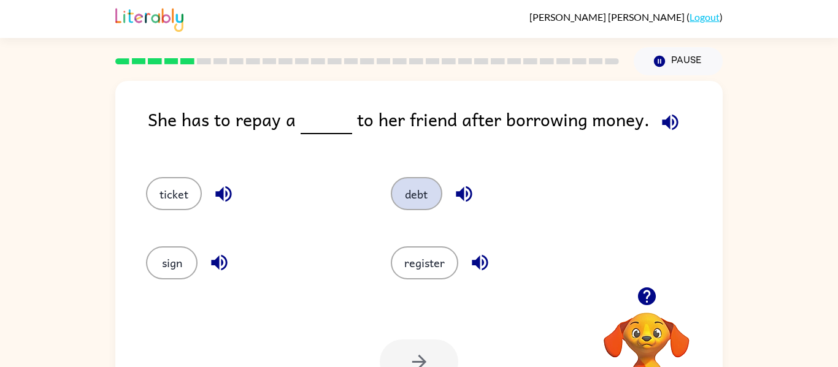
click at [425, 197] on button "debt" at bounding box center [417, 193] width 52 height 33
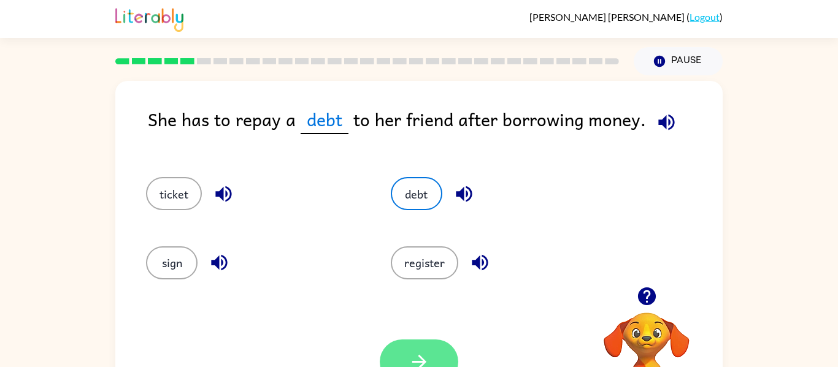
click at [405, 342] on button "button" at bounding box center [419, 362] width 78 height 45
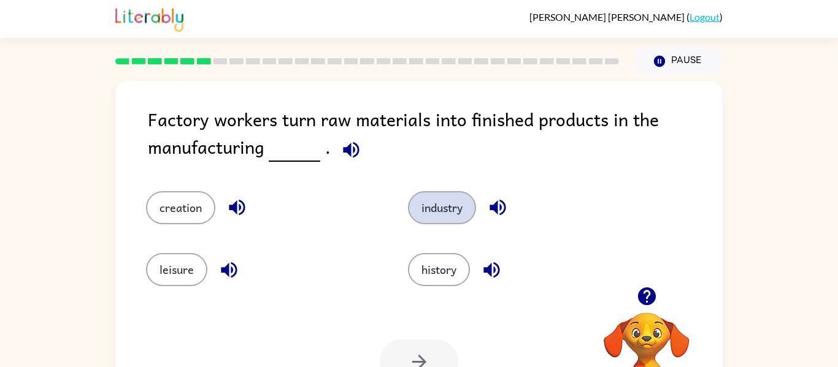
click at [457, 207] on button "industry" at bounding box center [442, 207] width 68 height 33
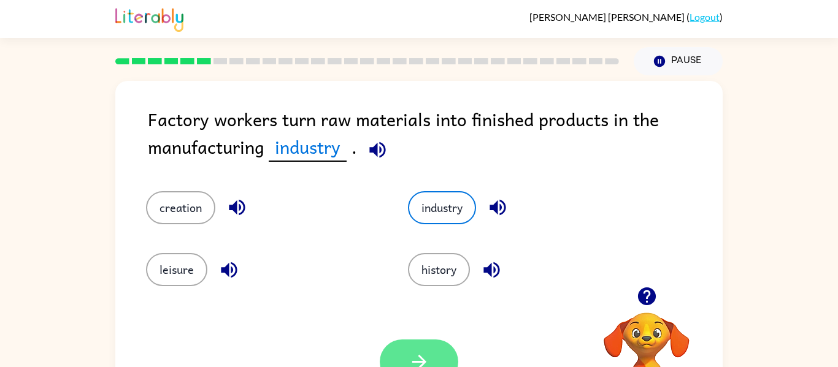
click at [407, 348] on button "button" at bounding box center [419, 362] width 78 height 45
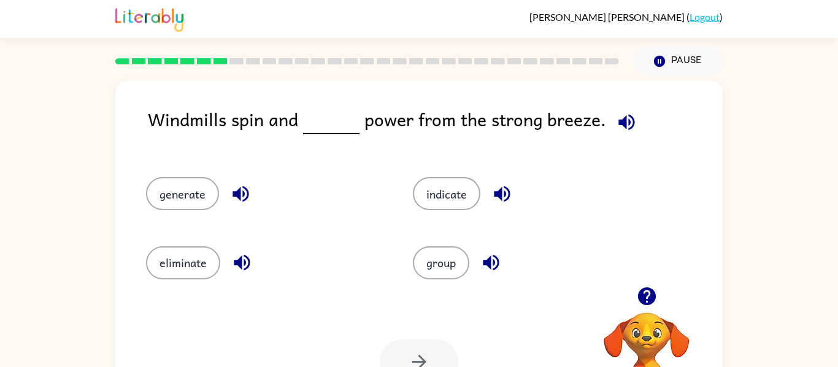
click at [185, 211] on div "generate" at bounding box center [256, 188] width 267 height 69
click at [188, 202] on button "generate" at bounding box center [182, 193] width 73 height 33
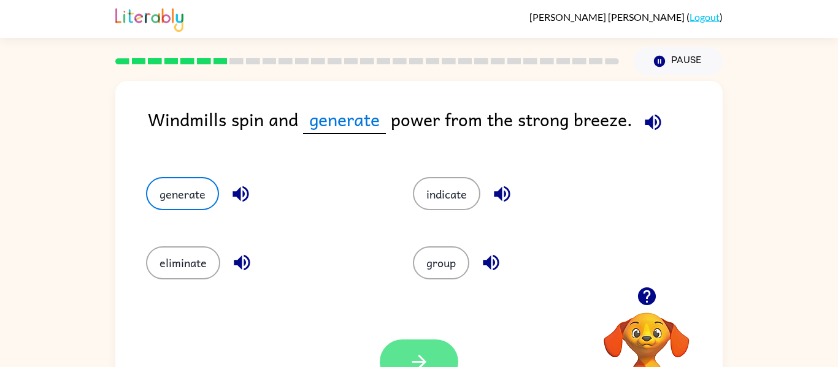
click at [411, 355] on icon "button" at bounding box center [418, 361] width 21 height 21
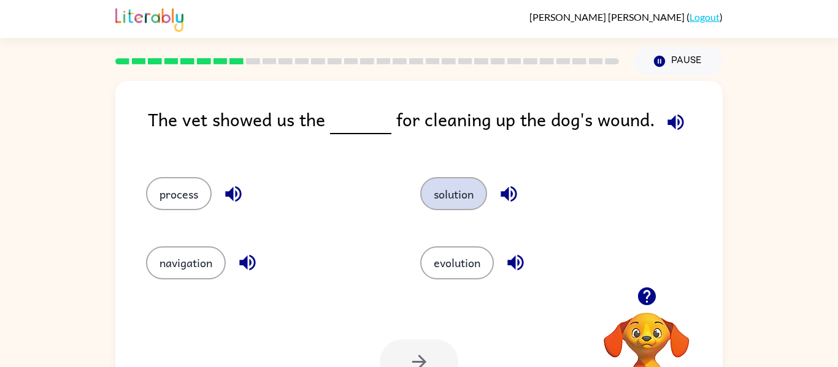
click at [445, 193] on button "solution" at bounding box center [453, 193] width 67 height 33
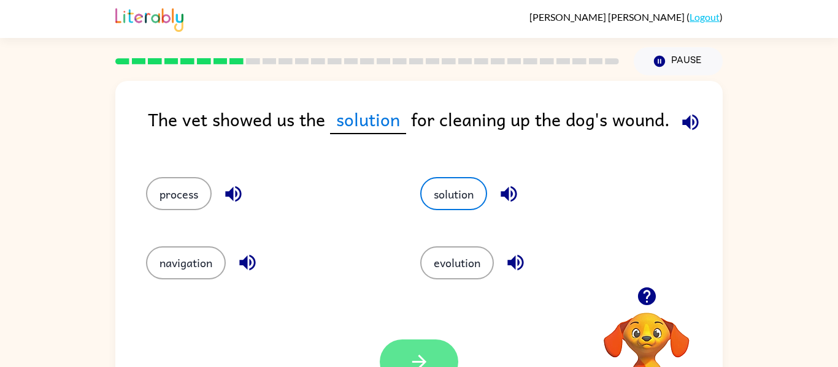
click at [409, 349] on button "button" at bounding box center [419, 362] width 78 height 45
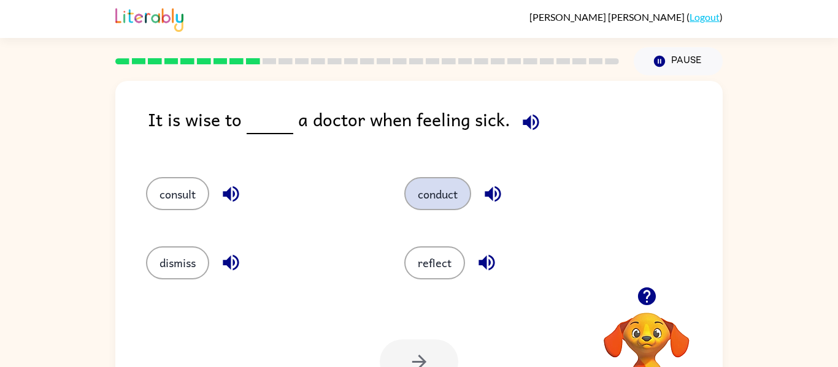
click at [425, 204] on button "conduct" at bounding box center [437, 193] width 67 height 33
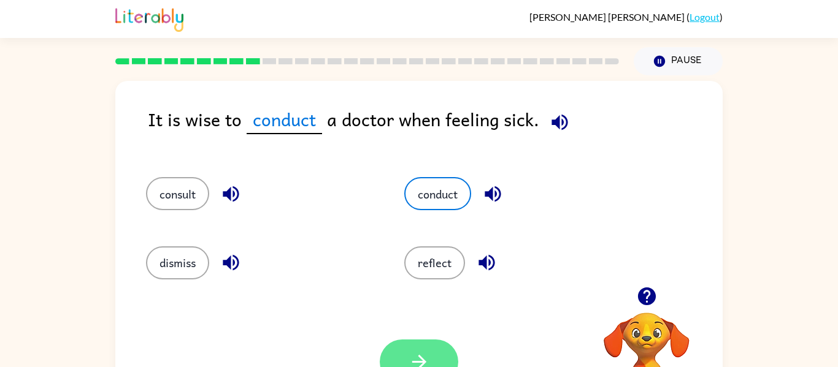
click at [399, 351] on button "button" at bounding box center [419, 362] width 78 height 45
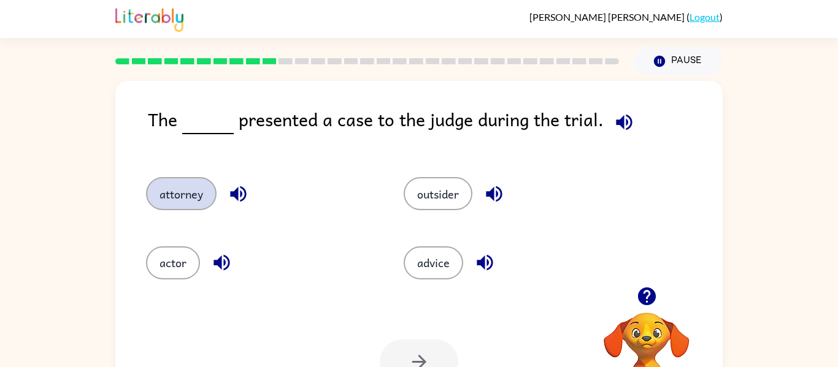
click at [187, 191] on button "attorney" at bounding box center [181, 193] width 71 height 33
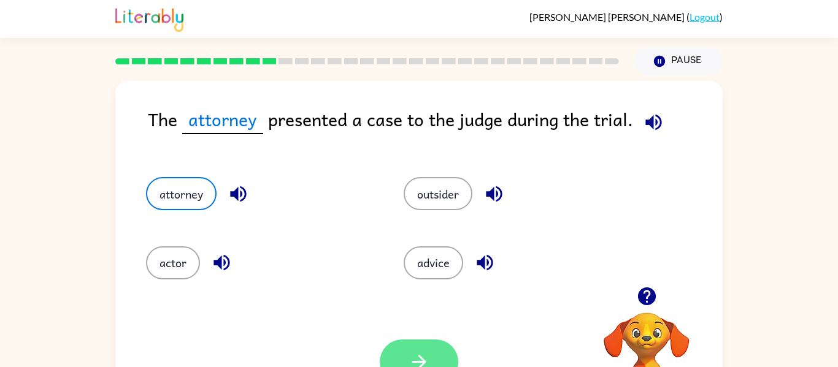
click at [438, 359] on button "button" at bounding box center [419, 362] width 78 height 45
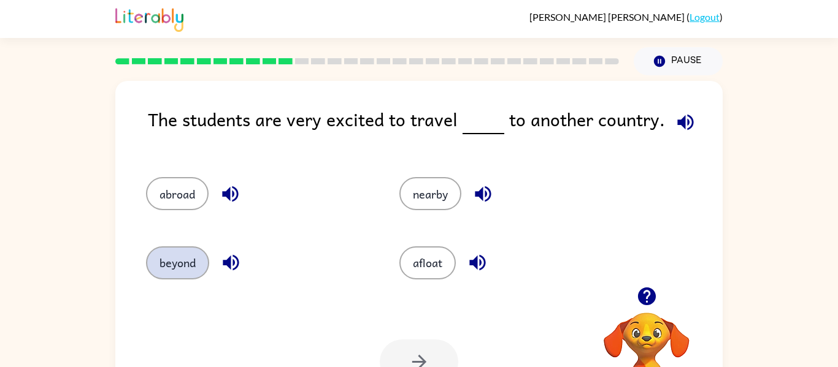
click at [166, 272] on button "beyond" at bounding box center [177, 263] width 63 height 33
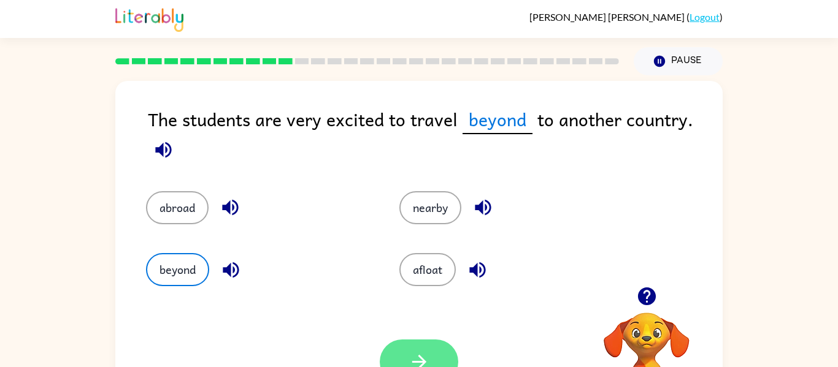
click at [427, 353] on icon "button" at bounding box center [418, 361] width 21 height 21
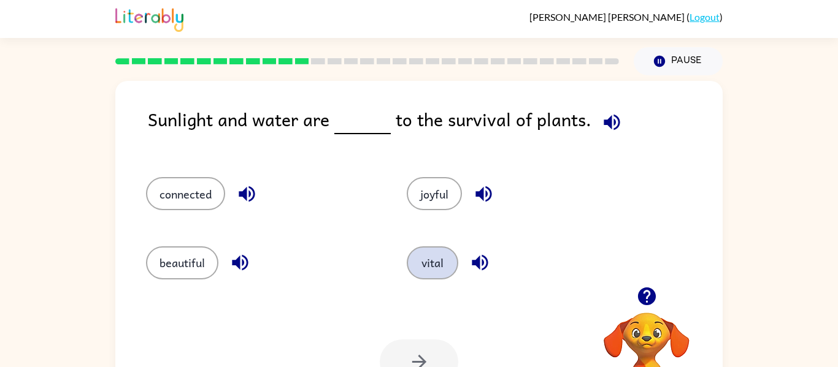
click at [438, 258] on button "vital" at bounding box center [433, 263] width 52 height 33
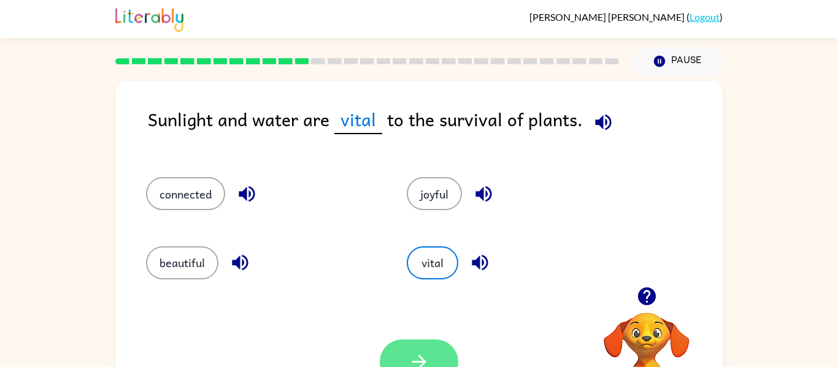
click at [405, 351] on button "button" at bounding box center [419, 362] width 78 height 45
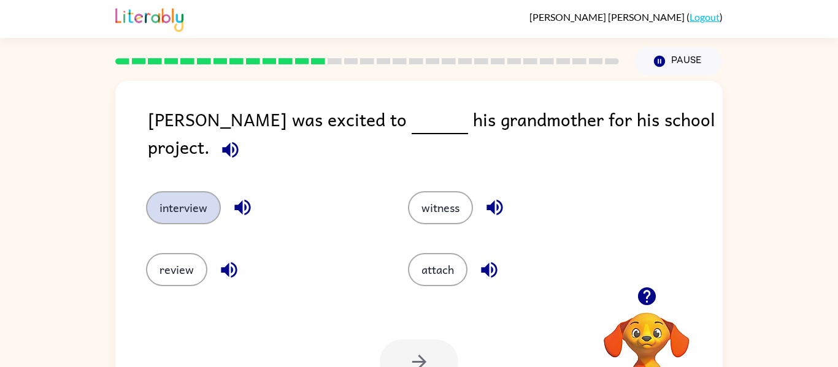
click at [182, 191] on button "interview" at bounding box center [183, 207] width 75 height 33
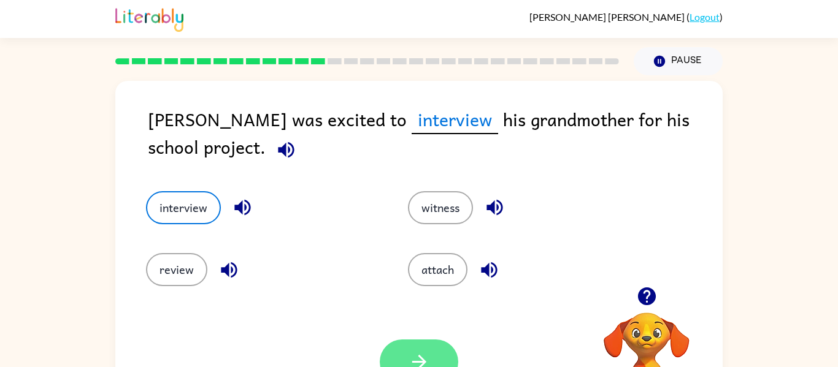
click at [418, 340] on button "button" at bounding box center [419, 362] width 78 height 45
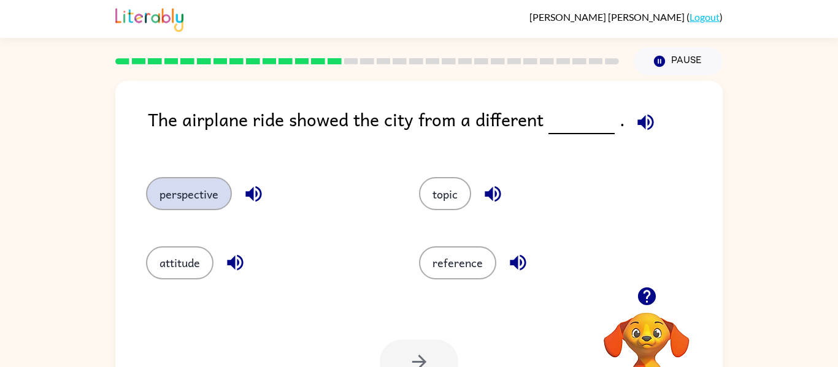
click at [192, 201] on button "perspective" at bounding box center [189, 193] width 86 height 33
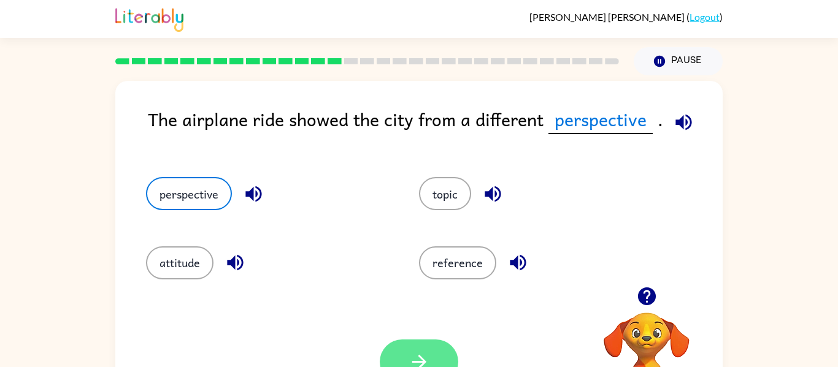
click at [433, 343] on button "button" at bounding box center [419, 362] width 78 height 45
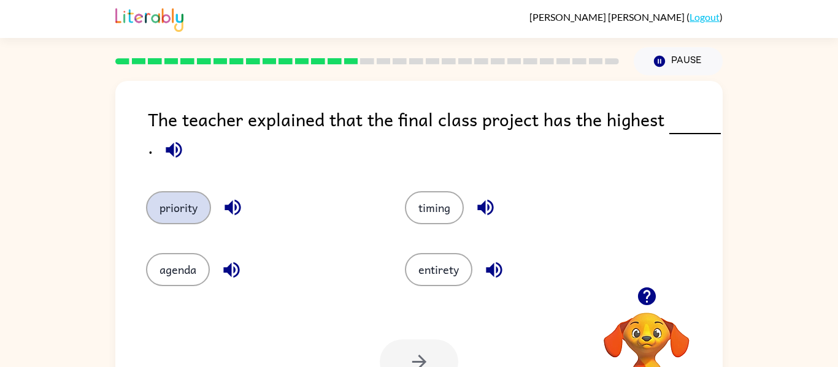
click at [210, 210] on button "priority" at bounding box center [178, 207] width 65 height 33
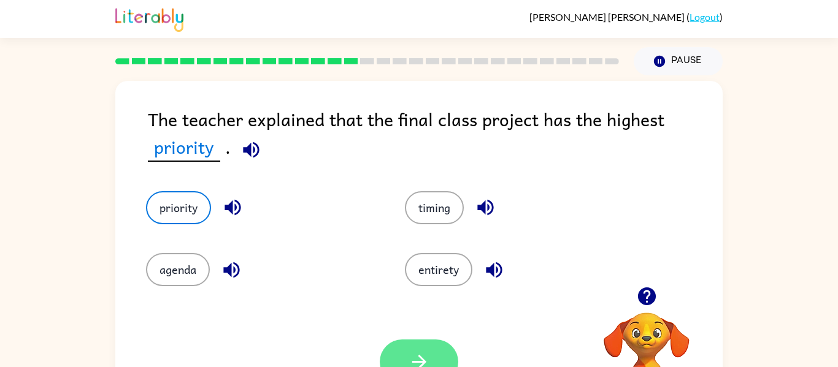
click at [428, 348] on button "button" at bounding box center [419, 362] width 78 height 45
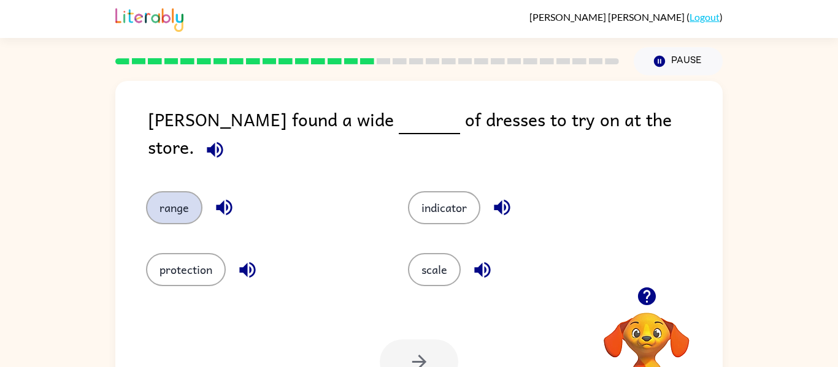
click at [173, 196] on button "range" at bounding box center [174, 207] width 56 height 33
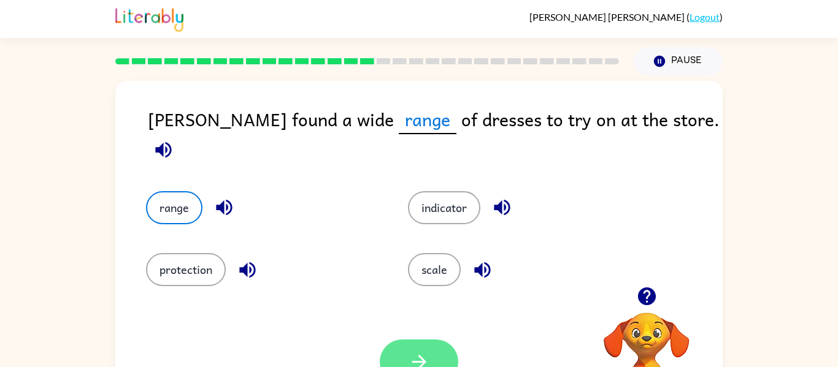
click at [402, 341] on button "button" at bounding box center [419, 362] width 78 height 45
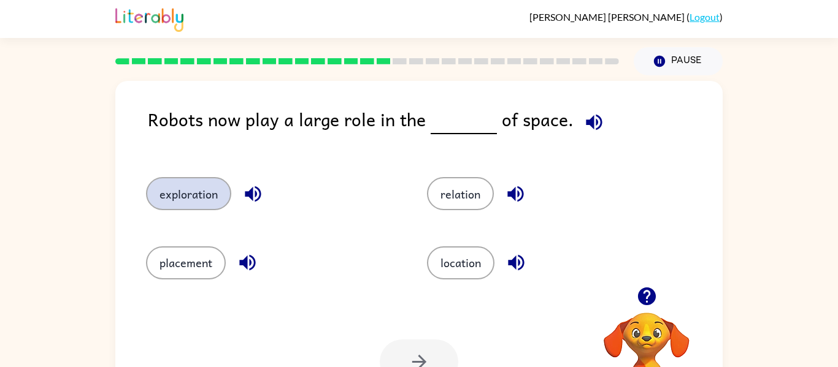
click at [186, 196] on button "exploration" at bounding box center [188, 193] width 85 height 33
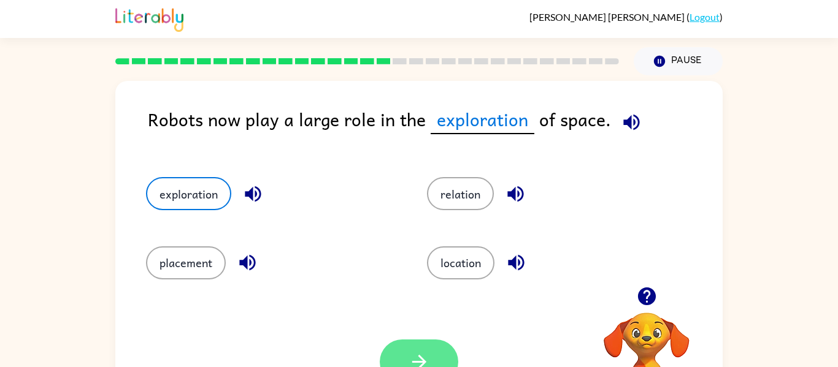
click at [403, 365] on button "button" at bounding box center [419, 362] width 78 height 45
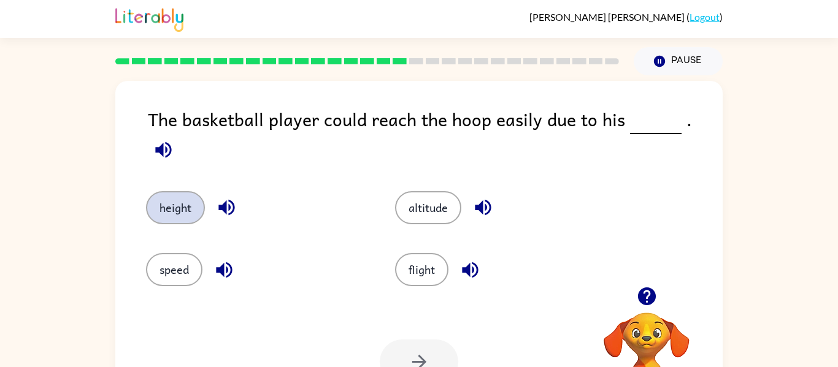
click at [165, 191] on button "height" at bounding box center [175, 207] width 59 height 33
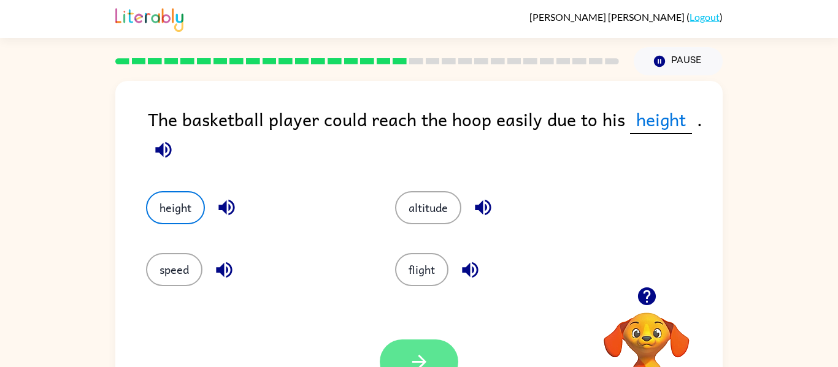
click at [412, 349] on button "button" at bounding box center [419, 362] width 78 height 45
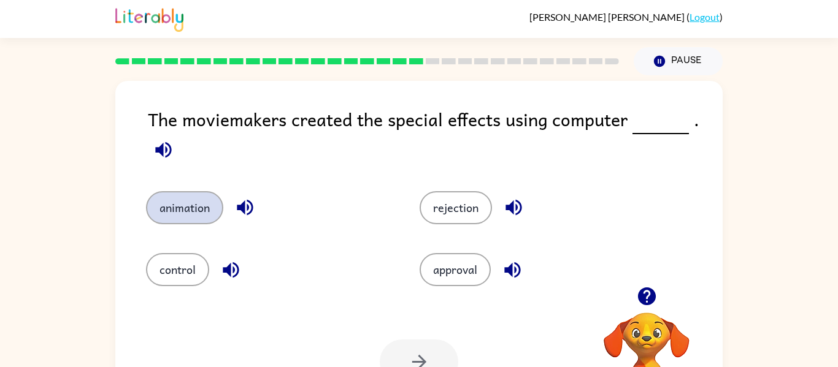
click at [196, 197] on button "animation" at bounding box center [184, 207] width 77 height 33
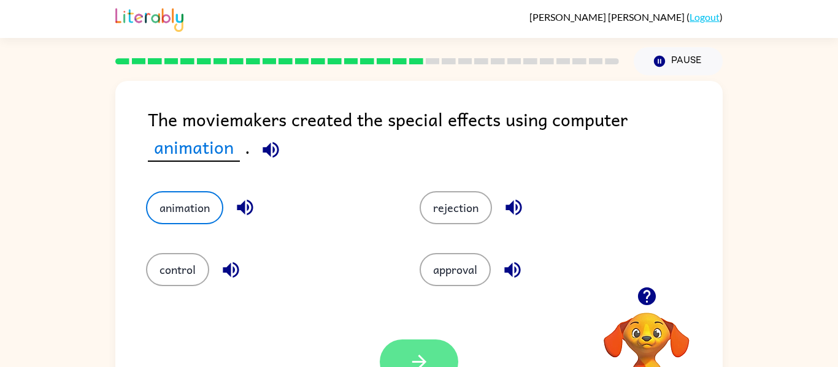
click at [440, 348] on button "button" at bounding box center [419, 362] width 78 height 45
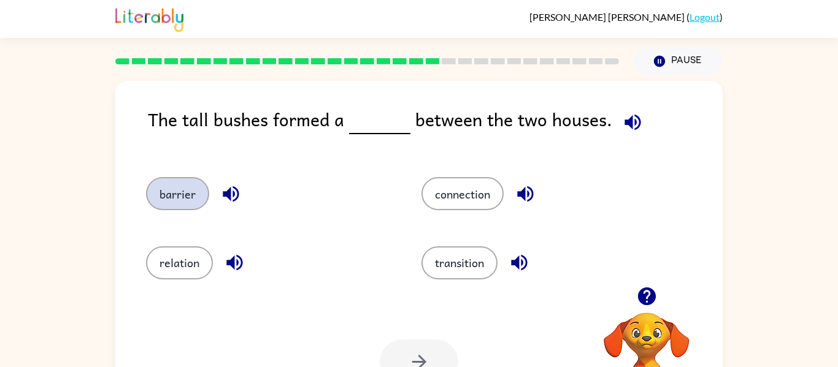
click at [183, 193] on button "barrier" at bounding box center [177, 193] width 63 height 33
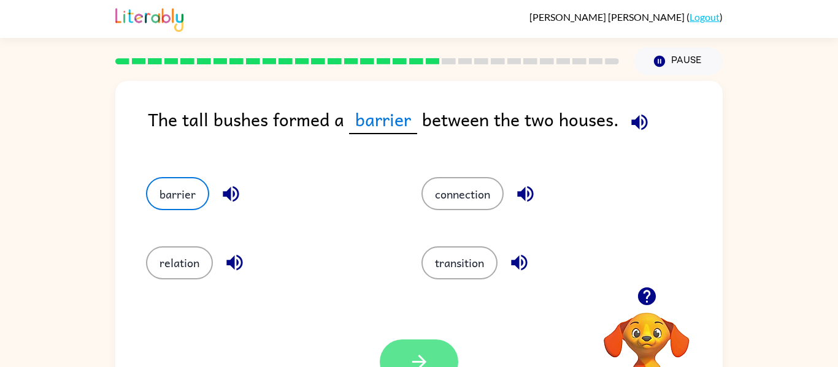
click at [454, 354] on button "button" at bounding box center [419, 362] width 78 height 45
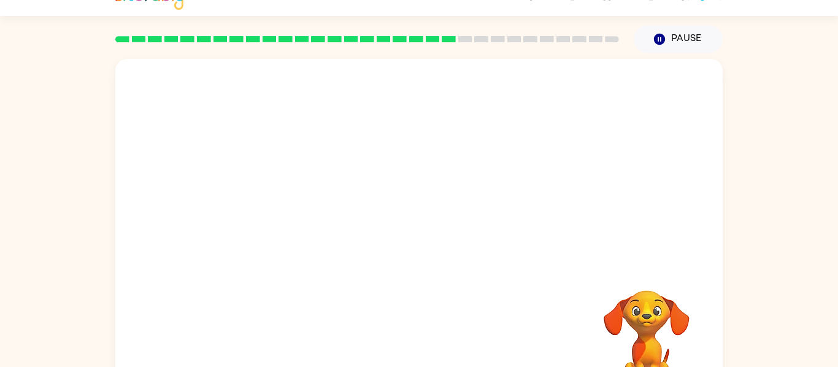
scroll to position [25, 0]
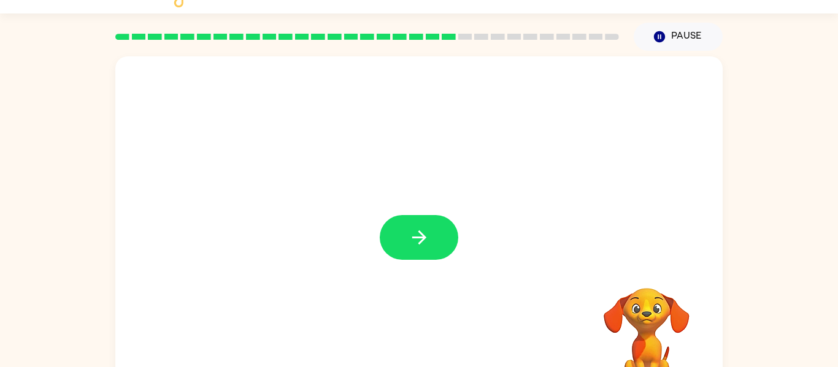
click at [420, 234] on icon "button" at bounding box center [418, 238] width 14 height 14
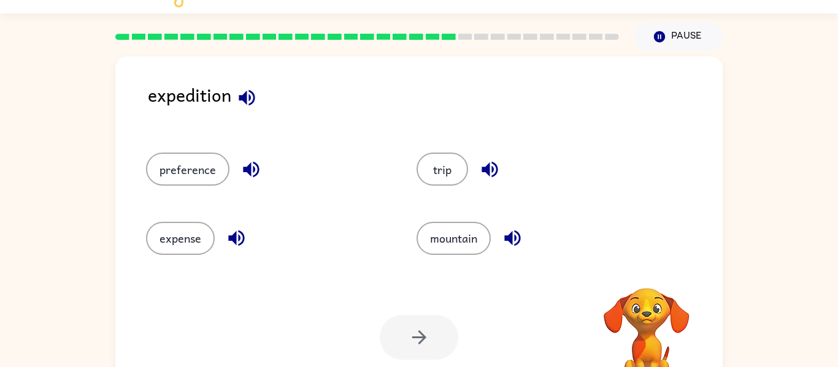
click at [251, 94] on icon "button" at bounding box center [246, 97] width 21 height 21
click at [163, 238] on button "expense" at bounding box center [180, 238] width 69 height 33
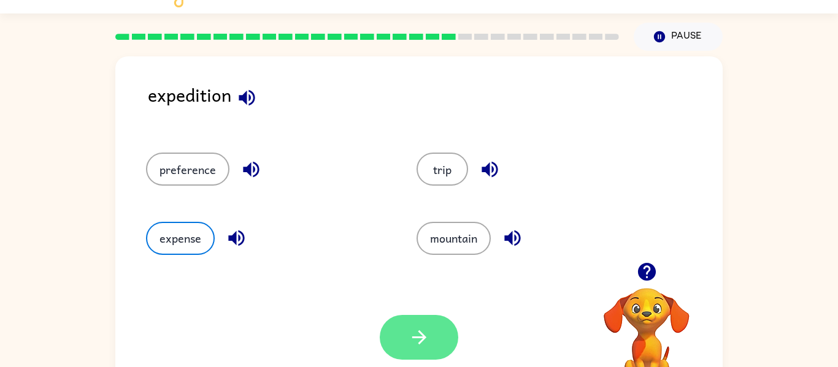
click at [426, 326] on button "button" at bounding box center [419, 337] width 78 height 45
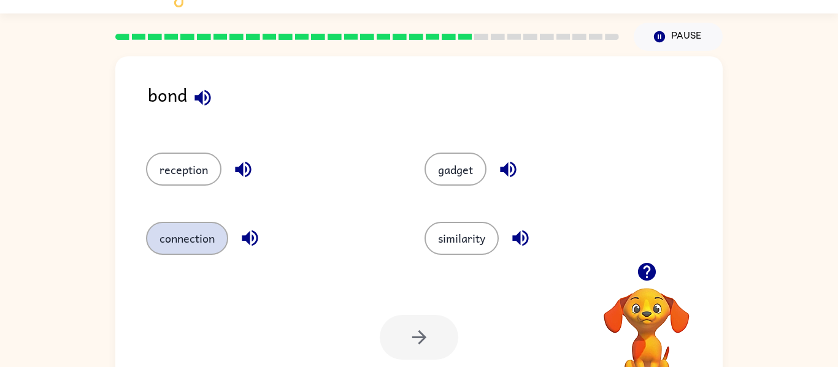
click at [164, 237] on button "connection" at bounding box center [187, 238] width 82 height 33
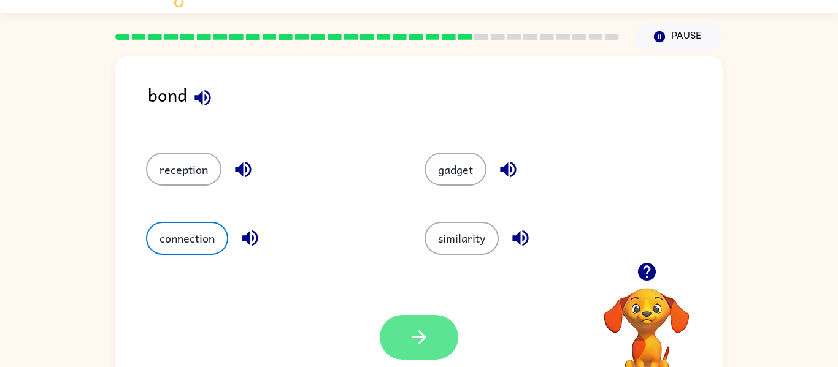
click at [446, 331] on button "button" at bounding box center [419, 337] width 78 height 45
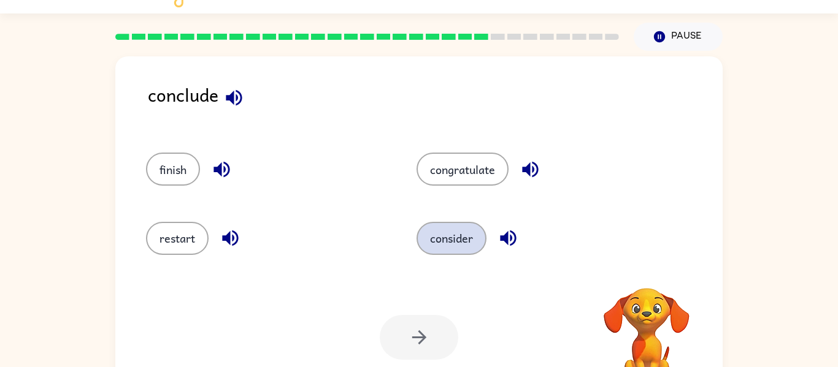
click at [464, 245] on button "consider" at bounding box center [451, 238] width 70 height 33
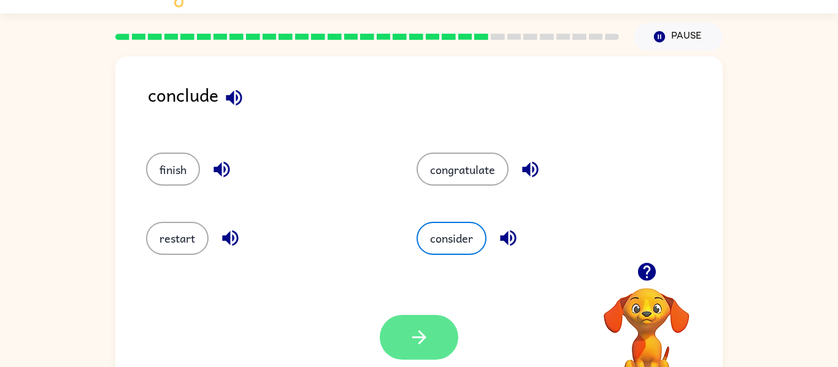
click at [435, 317] on button "button" at bounding box center [419, 337] width 78 height 45
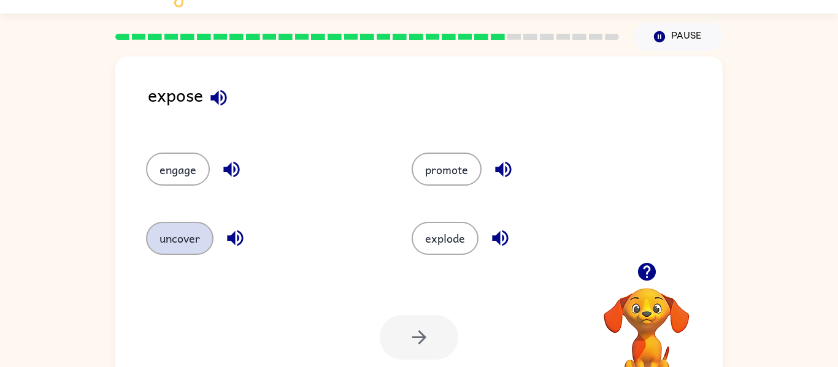
click at [181, 237] on button "uncover" at bounding box center [179, 238] width 67 height 33
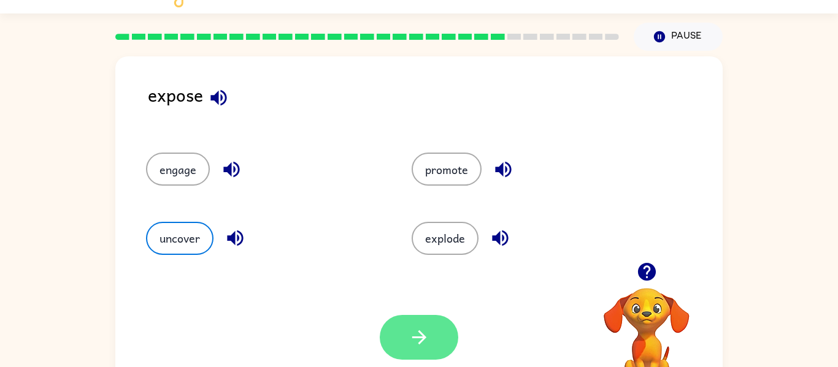
click at [390, 320] on button "button" at bounding box center [419, 337] width 78 height 45
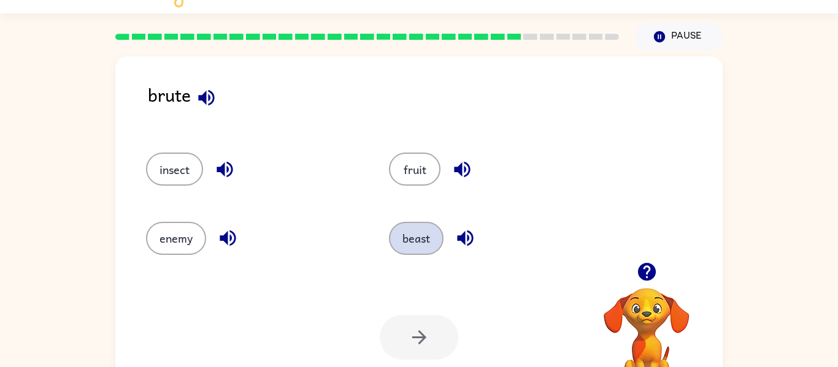
click at [415, 250] on button "beast" at bounding box center [416, 238] width 55 height 33
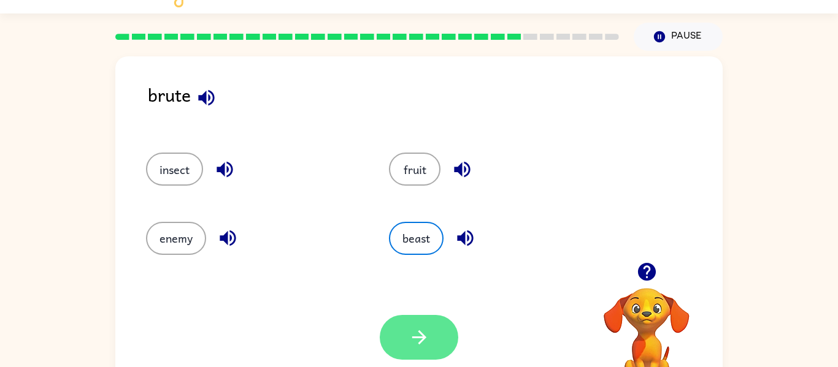
click at [424, 315] on button "button" at bounding box center [419, 337] width 78 height 45
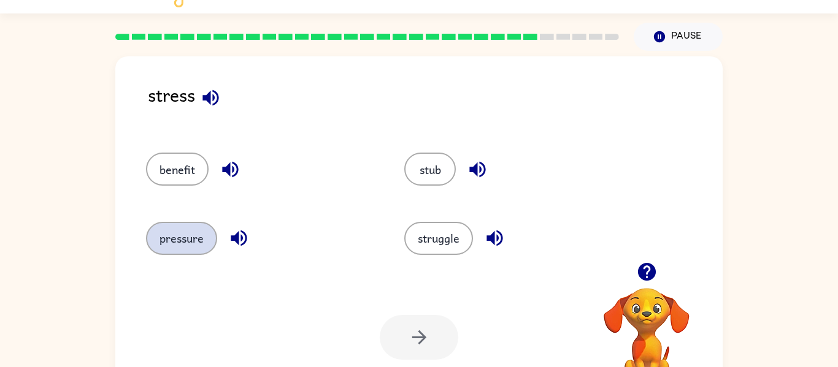
click at [207, 247] on button "pressure" at bounding box center [181, 238] width 71 height 33
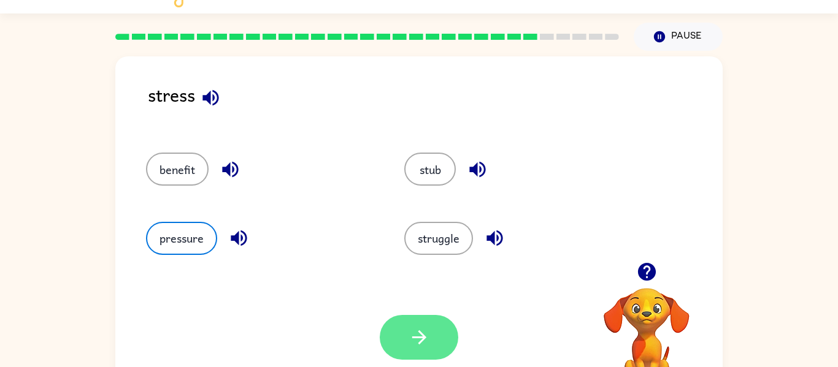
click at [432, 321] on button "button" at bounding box center [419, 337] width 78 height 45
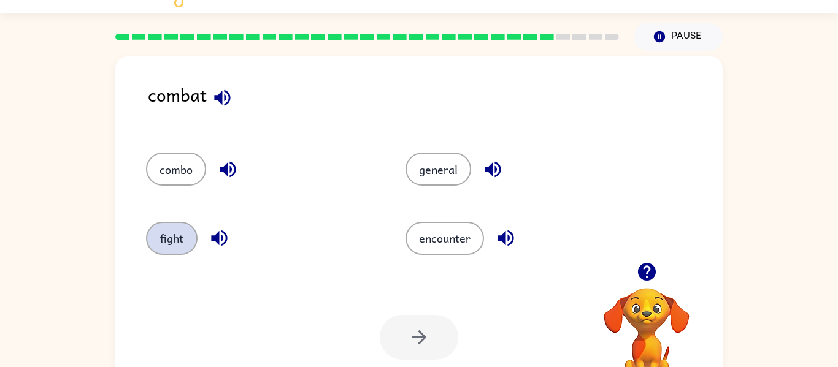
click at [178, 232] on button "fight" at bounding box center [172, 238] width 52 height 33
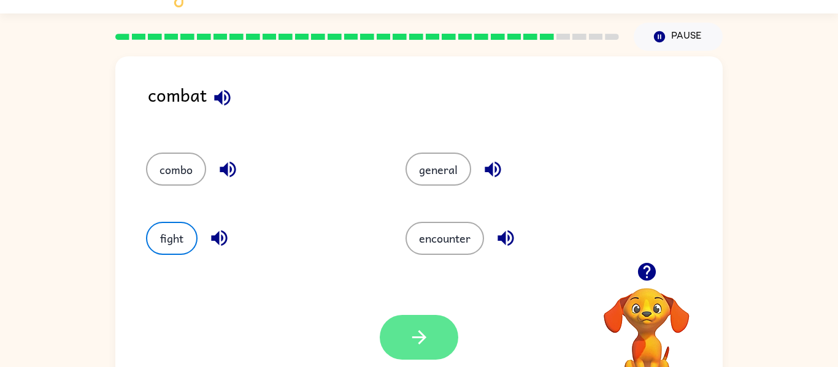
click at [429, 338] on icon "button" at bounding box center [418, 337] width 21 height 21
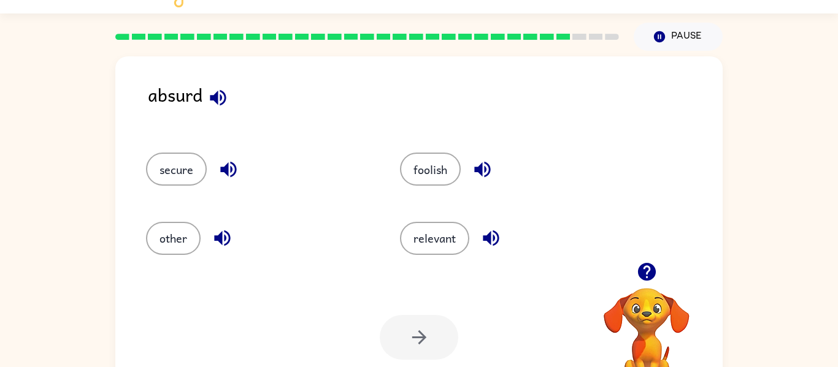
click at [422, 218] on div "relevant" at bounding box center [504, 233] width 254 height 69
click at [421, 229] on button "relevant" at bounding box center [434, 238] width 69 height 33
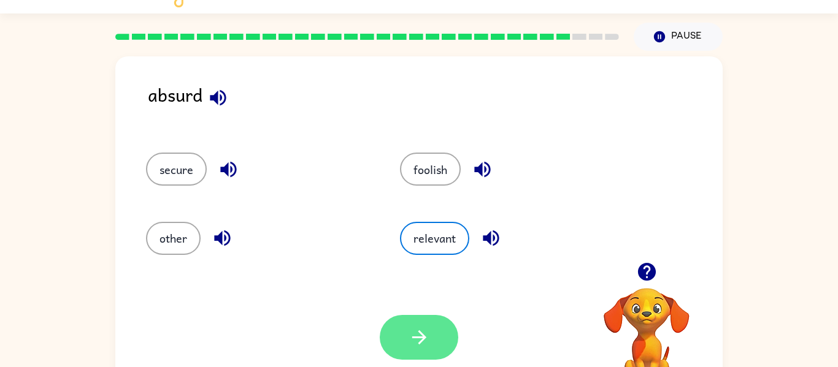
click at [402, 354] on button "button" at bounding box center [419, 337] width 78 height 45
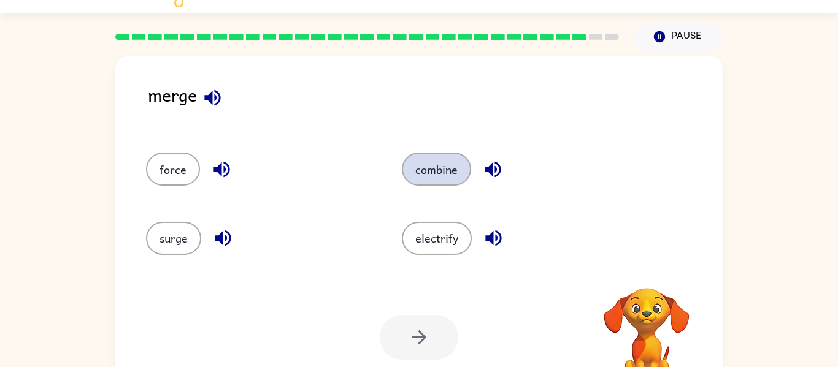
click at [420, 170] on button "combine" at bounding box center [436, 169] width 69 height 33
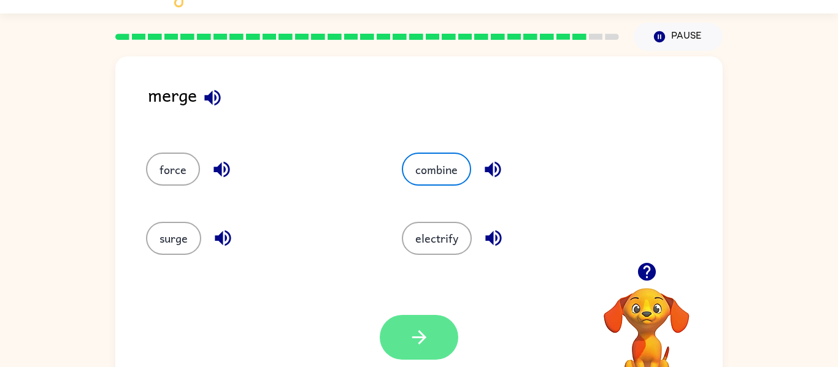
click at [423, 321] on button "button" at bounding box center [419, 337] width 78 height 45
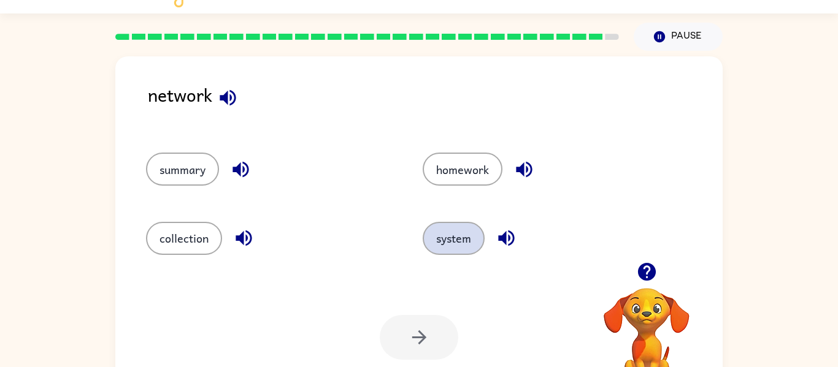
click at [454, 227] on button "system" at bounding box center [454, 238] width 62 height 33
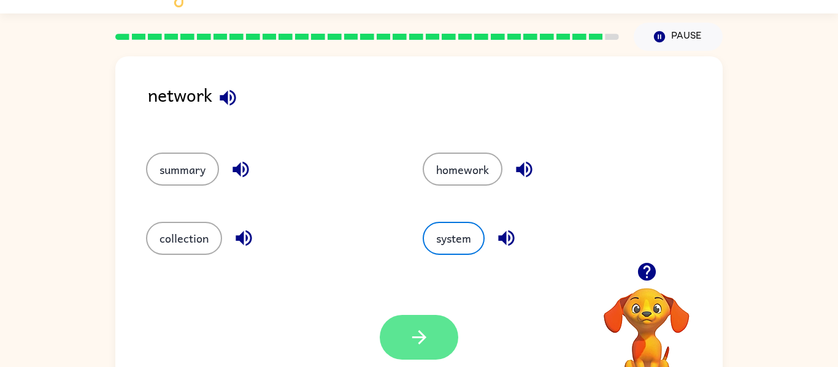
click at [427, 325] on button "button" at bounding box center [419, 337] width 78 height 45
